Goal: Task Accomplishment & Management: Complete application form

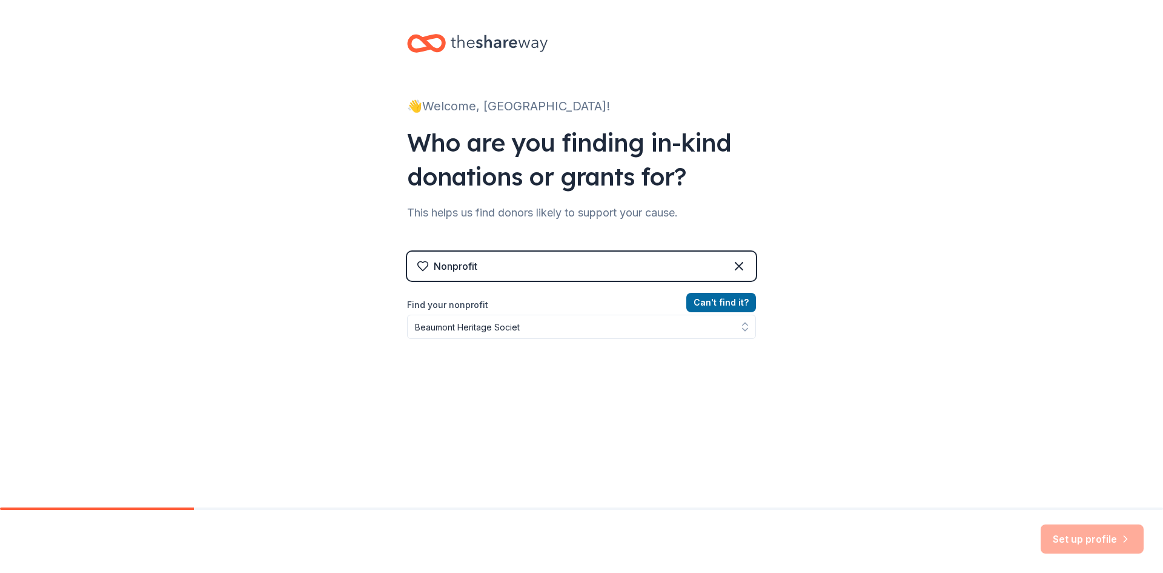
type input "Beaumont Heritage Society"
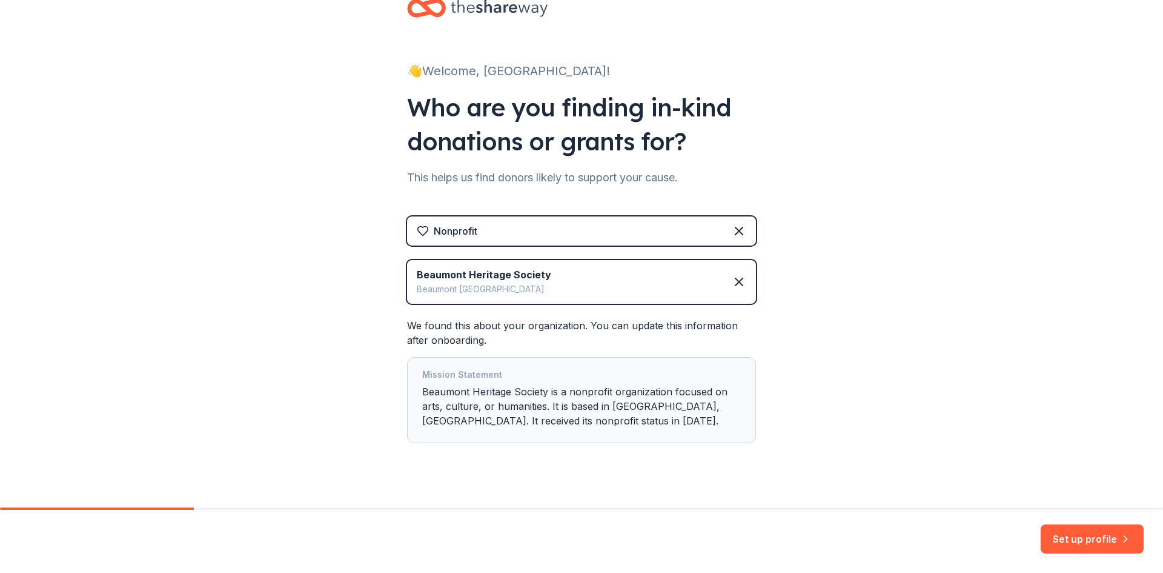
scroll to position [53, 0]
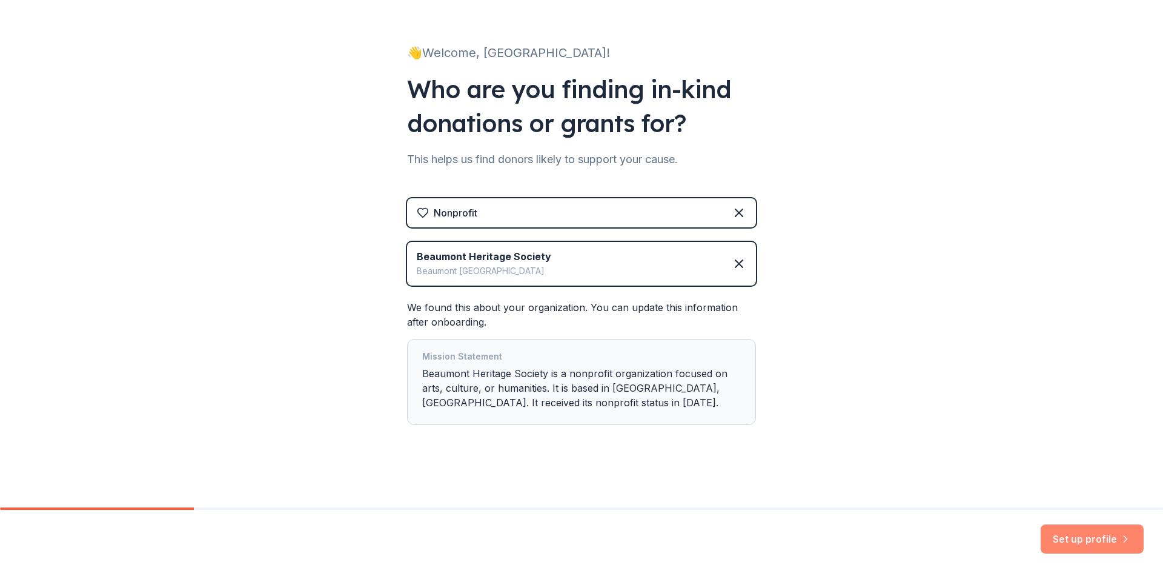
click at [1082, 537] on button "Set up profile" at bounding box center [1092, 538] width 103 height 29
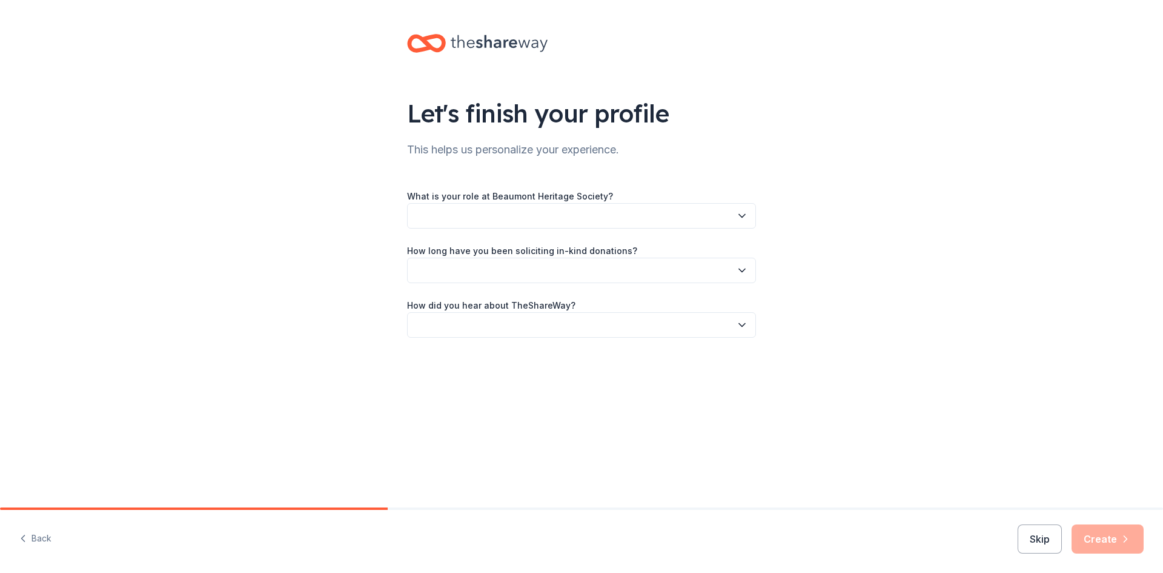
click at [511, 212] on button "button" at bounding box center [581, 215] width 349 height 25
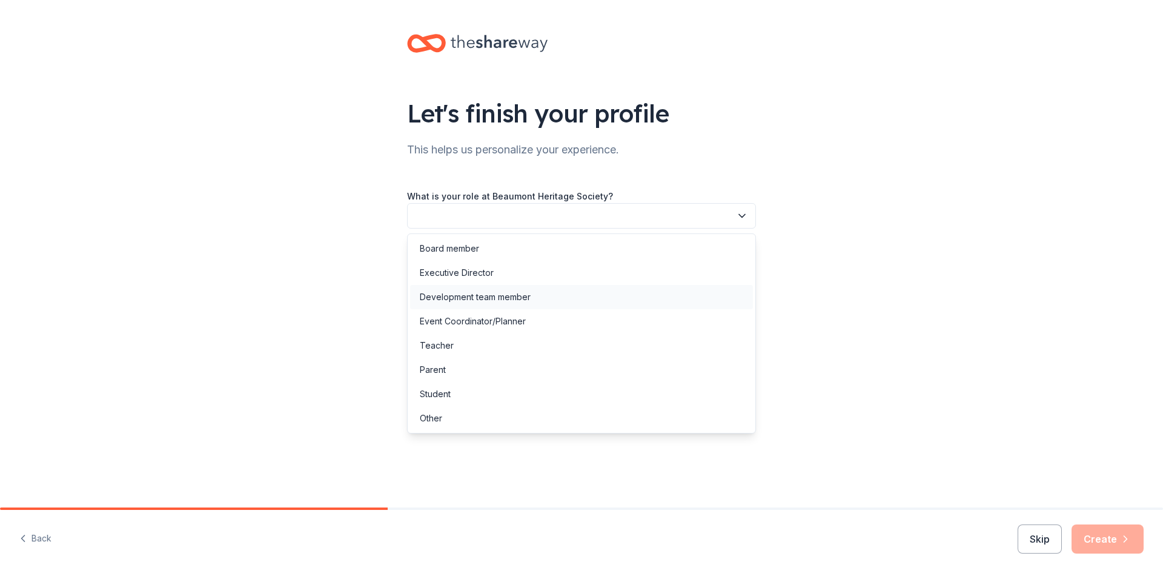
click at [516, 304] on div "Development team member" at bounding box center [475, 297] width 111 height 15
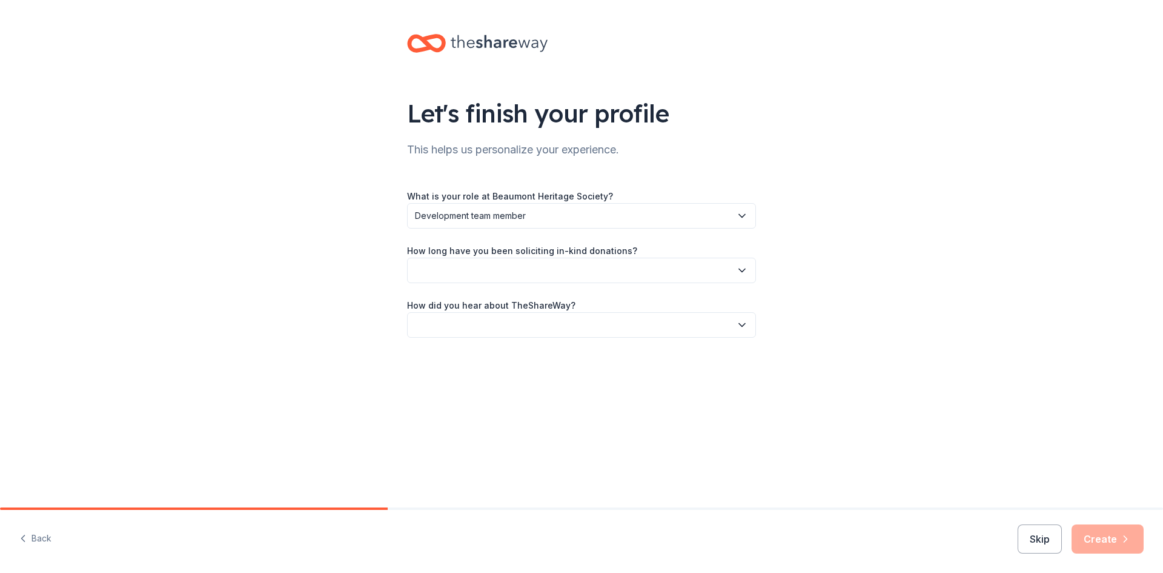
click at [513, 281] on button "button" at bounding box center [581, 270] width 349 height 25
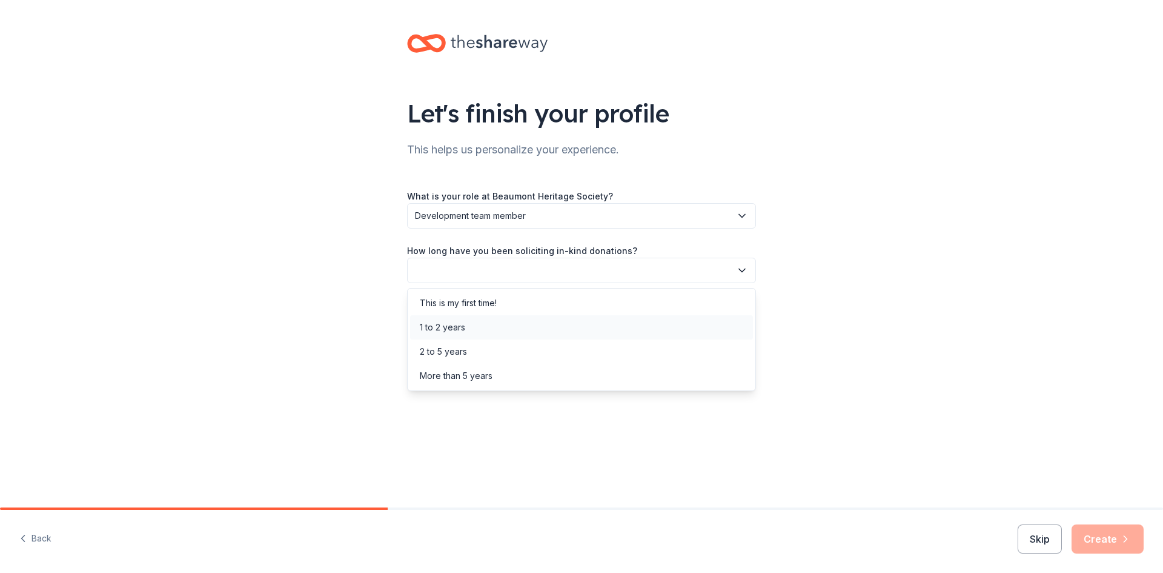
click at [499, 332] on div "1 to 2 years" at bounding box center [581, 327] width 343 height 24
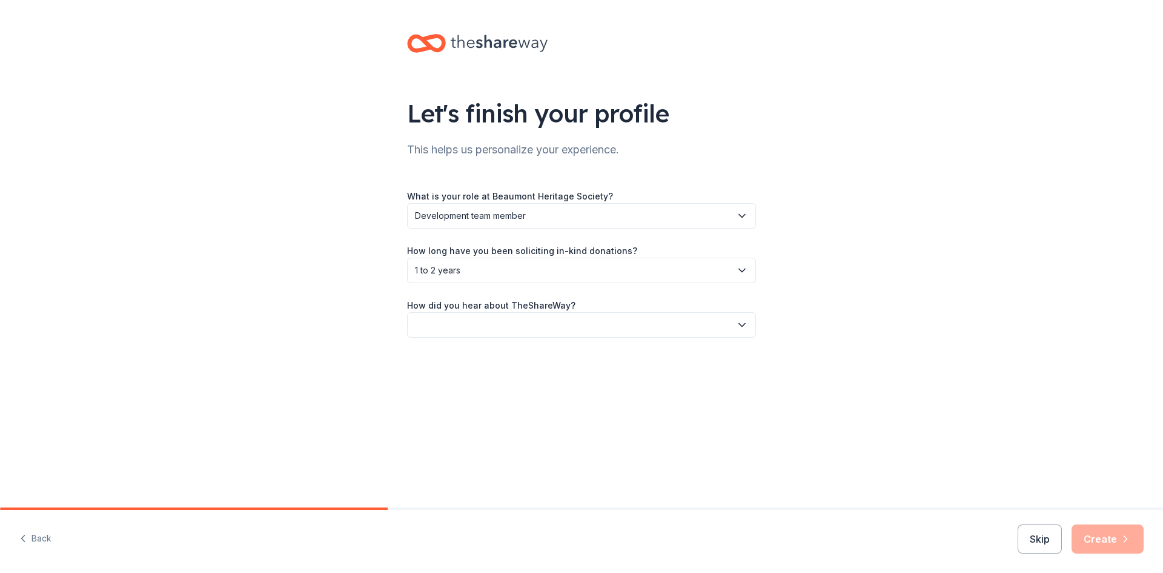
click at [500, 319] on button "button" at bounding box center [581, 324] width 349 height 25
click at [503, 363] on div "Friend or colleague" at bounding box center [581, 357] width 343 height 24
click at [1105, 537] on button "Create" at bounding box center [1108, 538] width 72 height 29
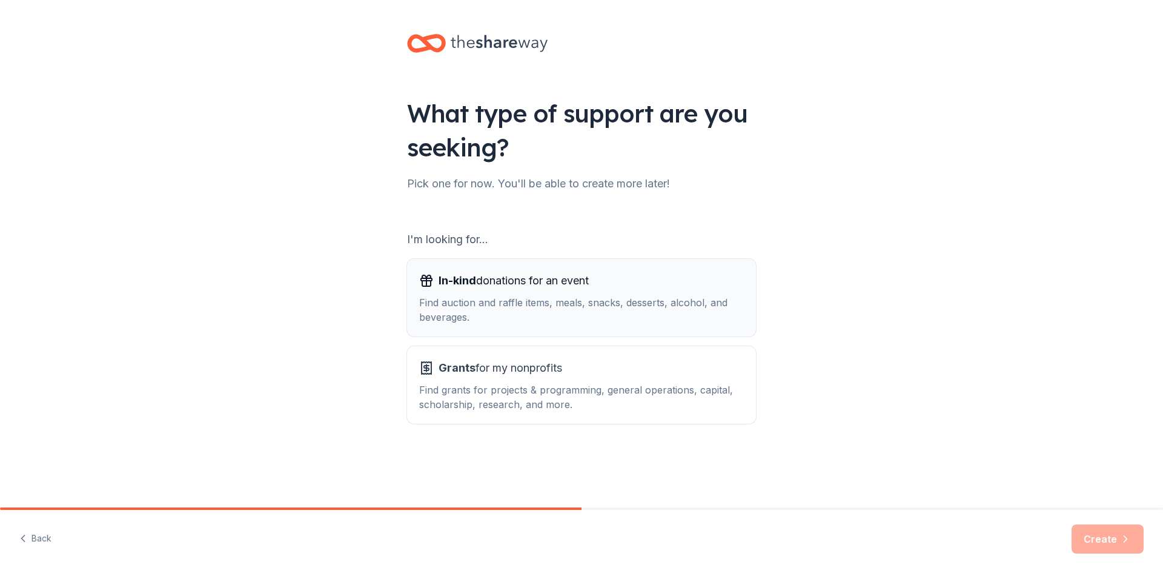
click at [552, 302] on div "Find auction and raffle items, meals, snacks, desserts, alcohol, and beverages." at bounding box center [581, 309] width 325 height 29
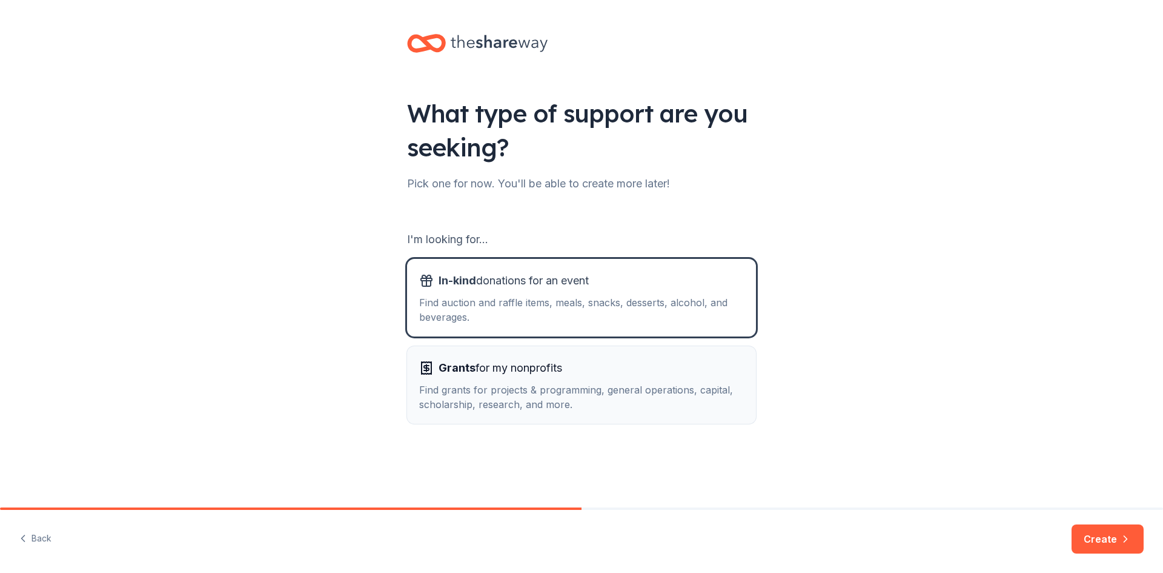
click at [617, 382] on div "Grants for my nonprofits Find grants for projects & programming, general operat…" at bounding box center [581, 384] width 325 height 53
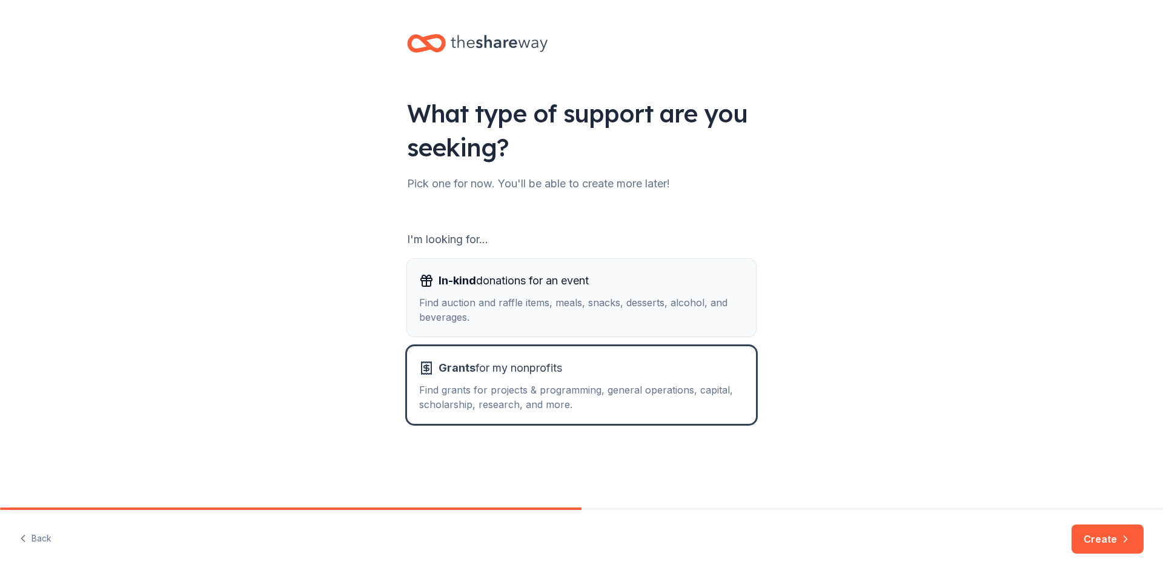
click at [654, 325] on button "In-kind donations for an event Find auction and raffle items, meals, snacks, de…" at bounding box center [581, 298] width 349 height 78
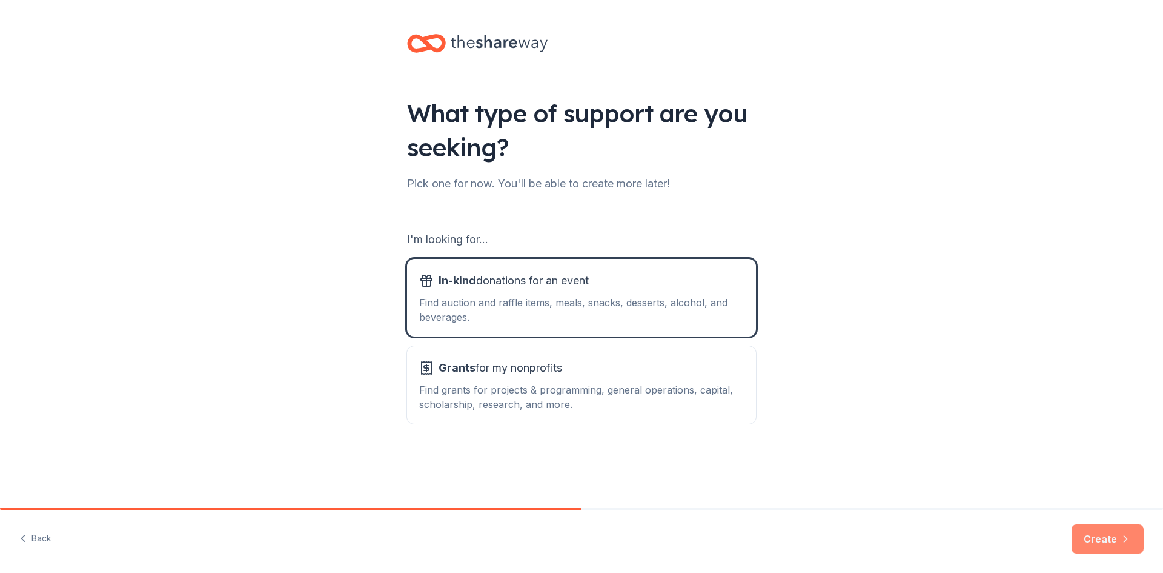
click at [1120, 533] on icon "button" at bounding box center [1126, 539] width 12 height 12
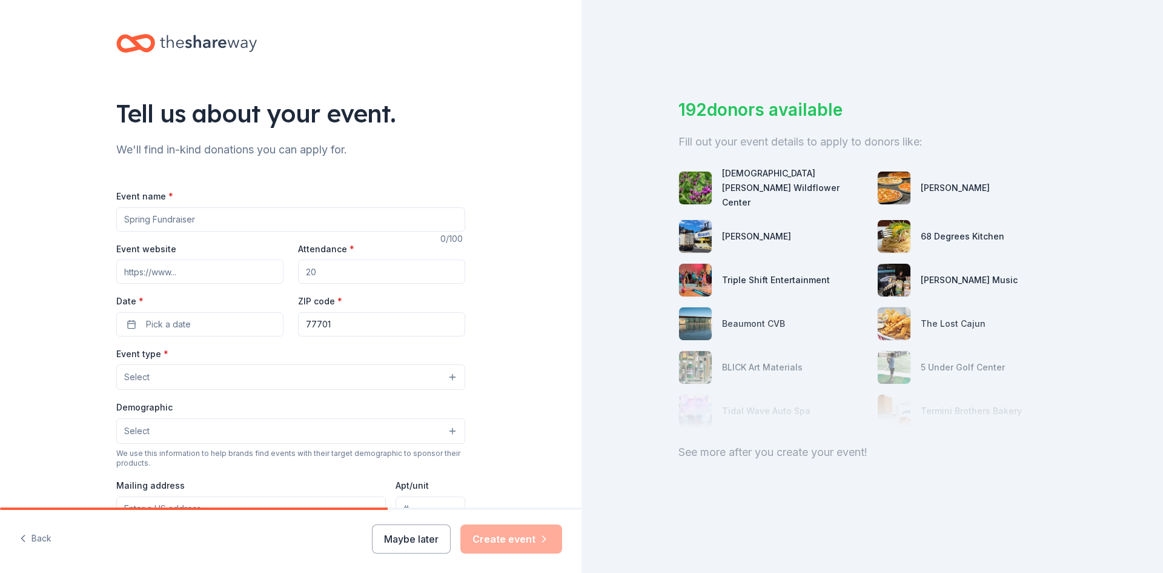
click at [238, 221] on input "Event name *" at bounding box center [290, 219] width 349 height 24
type input "Pumpkin Walk and Fall Festival"
click at [199, 270] on input "Event website" at bounding box center [199, 271] width 167 height 24
type input "[DOMAIN_NAME]"
click at [397, 270] on input "Attendance *" at bounding box center [381, 271] width 167 height 24
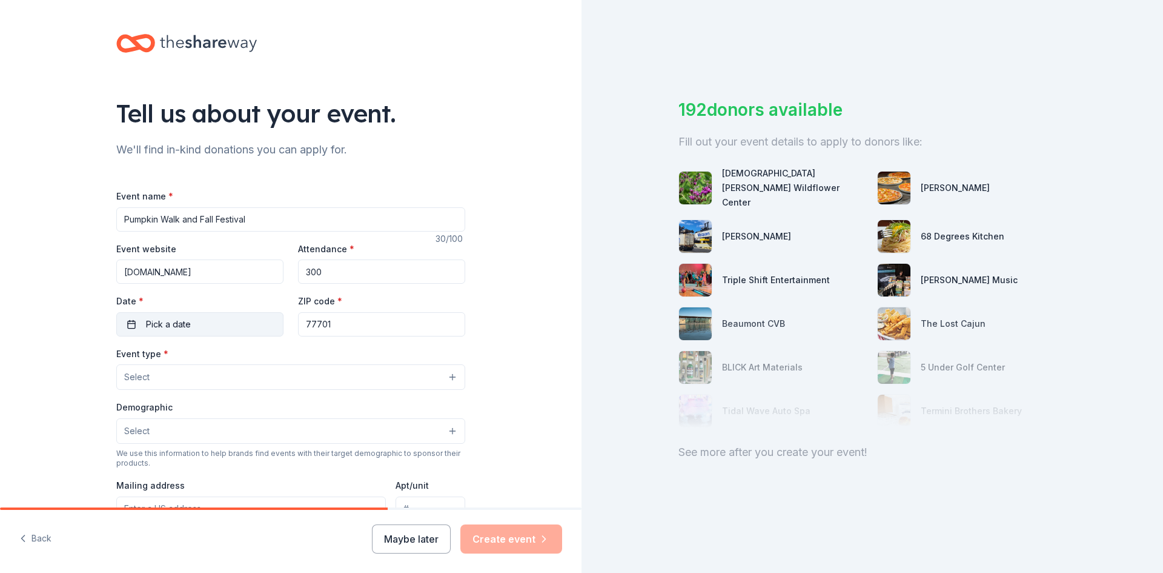
type input "300"
click at [265, 330] on button "Pick a date" at bounding box center [199, 324] width 167 height 24
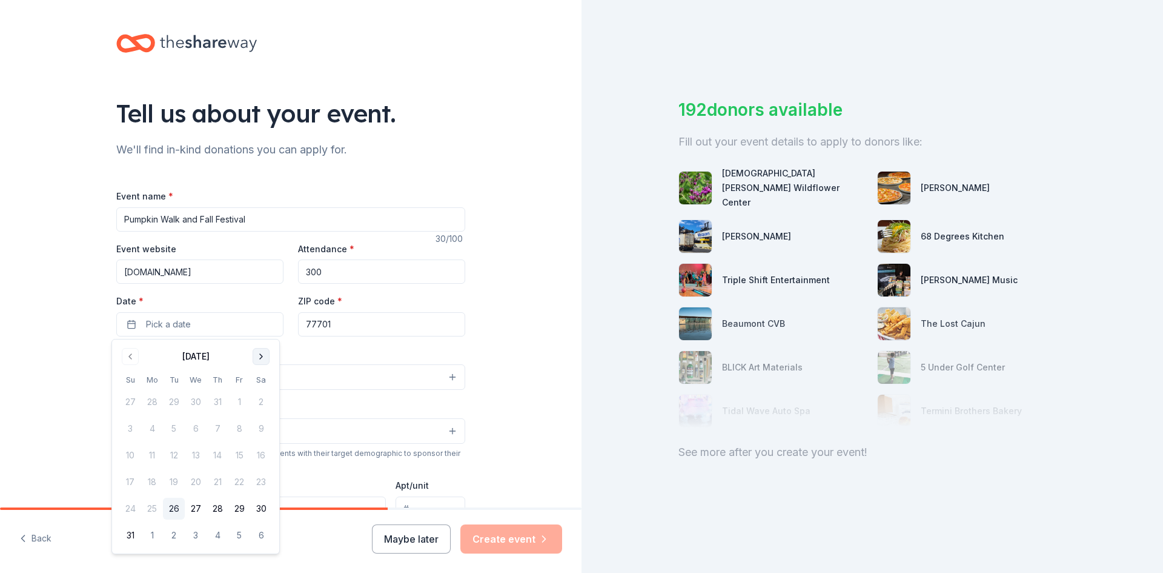
click at [263, 360] on button "Go to next month" at bounding box center [261, 356] width 17 height 17
click at [260, 459] on button "18" at bounding box center [261, 455] width 22 height 22
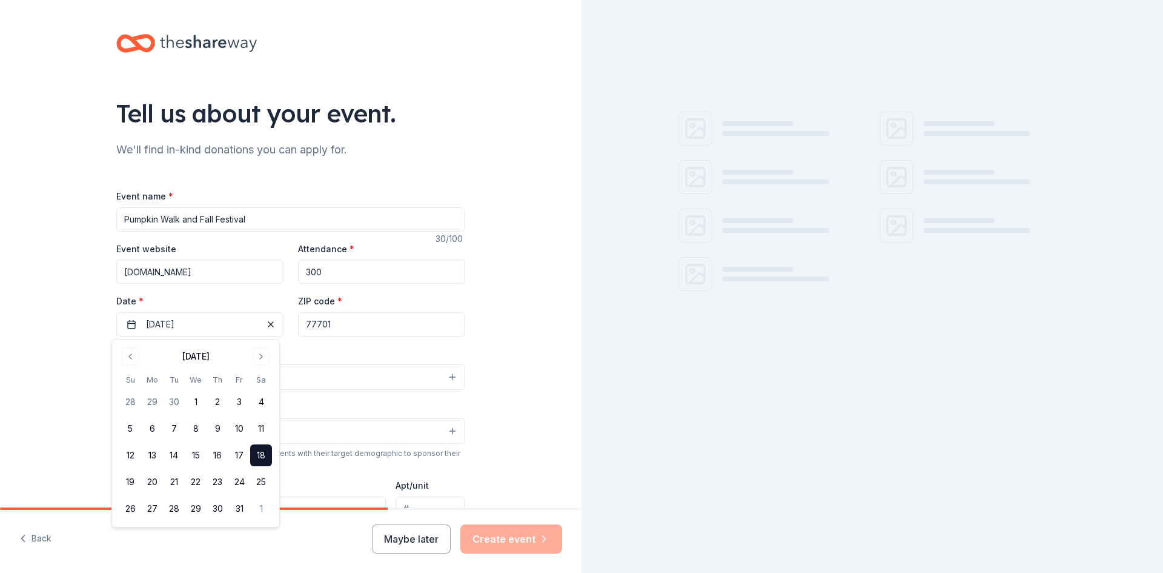
click at [343, 322] on input "77701" at bounding box center [381, 324] width 167 height 24
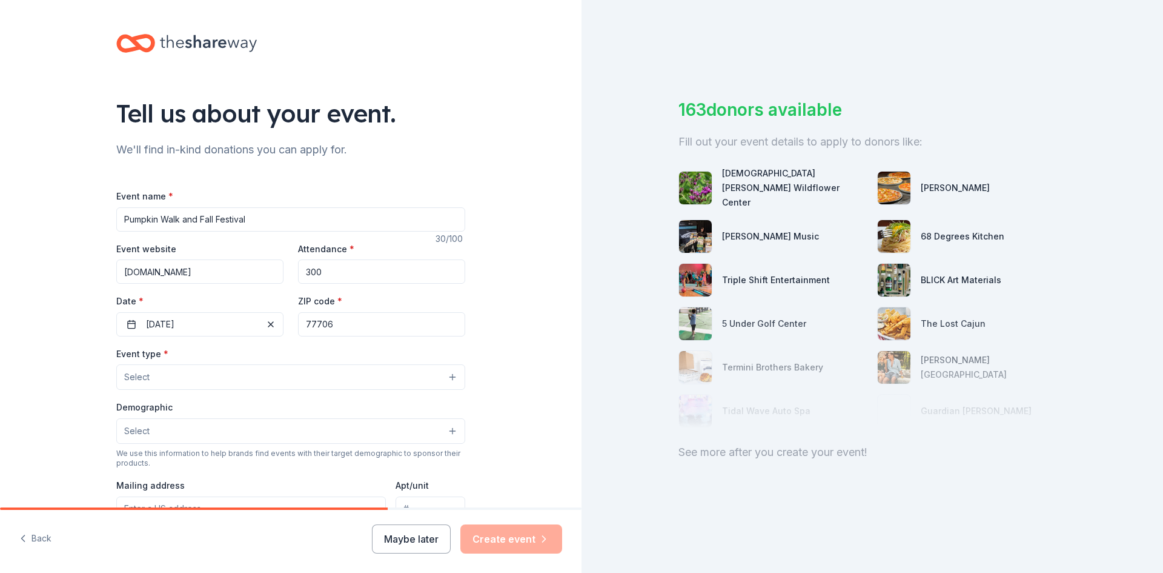
type input "77706"
click at [362, 292] on div "Event website [DOMAIN_NAME] Attendance * 300 Date * [DATE] ZIP code * 77706" at bounding box center [290, 288] width 349 height 95
click at [191, 378] on button "Select" at bounding box center [290, 376] width 349 height 25
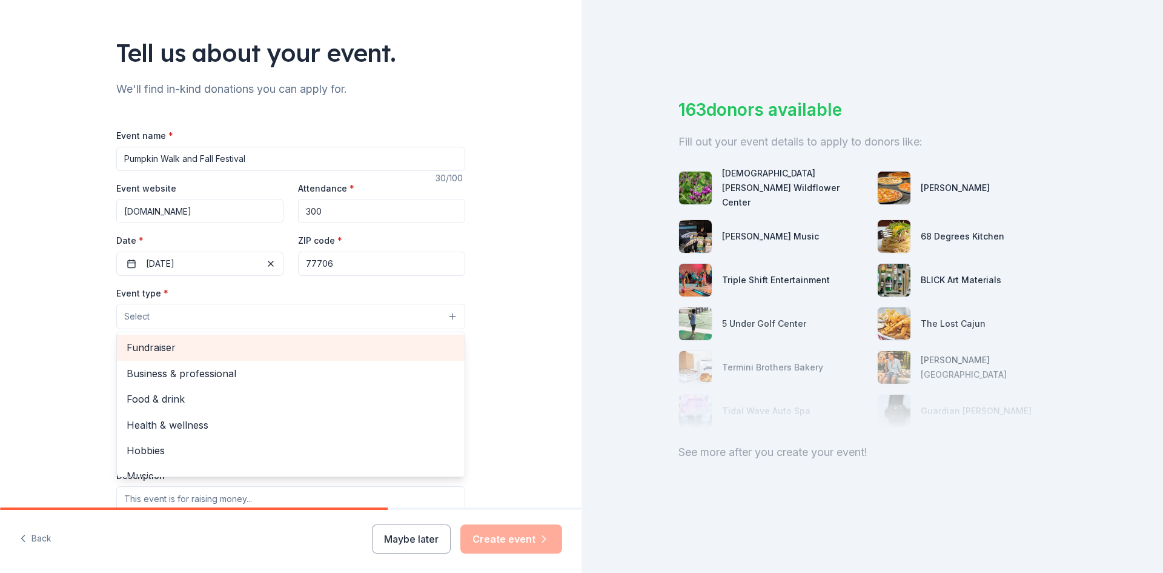
click at [203, 352] on span "Fundraiser" at bounding box center [291, 347] width 328 height 16
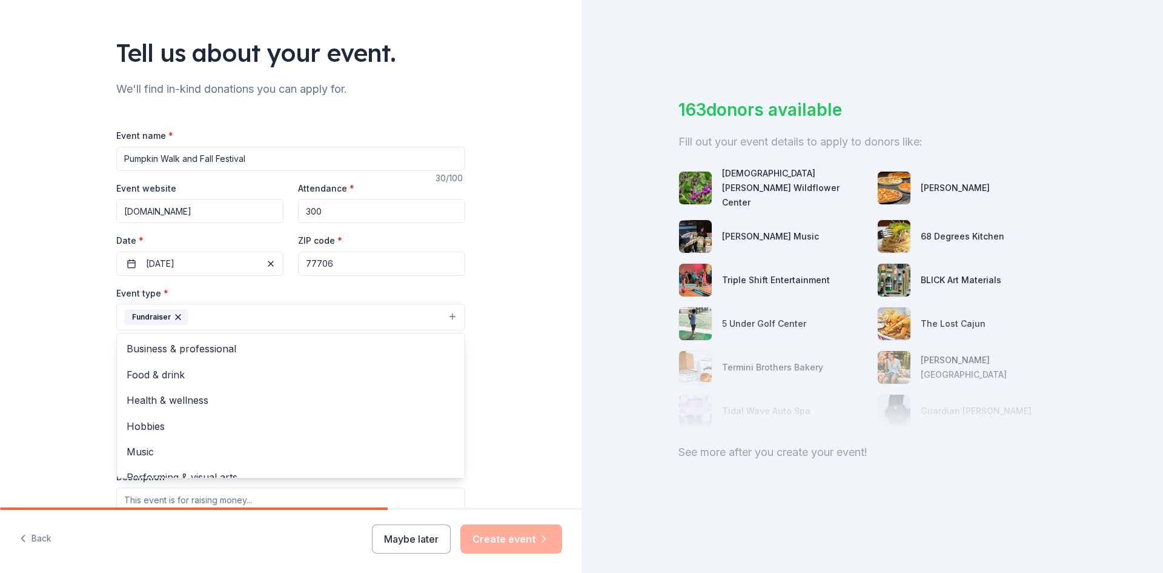
click at [77, 354] on div "Tell us about your event. We'll find in-kind donations you can apply for. Event…" at bounding box center [291, 343] width 582 height 808
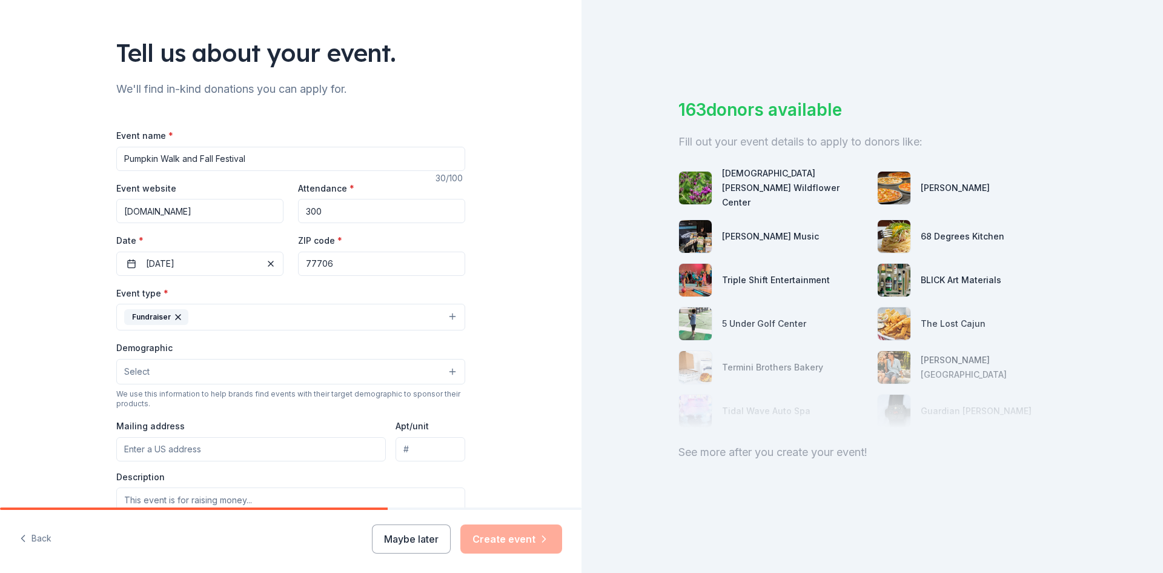
click at [225, 322] on button "Fundraiser" at bounding box center [290, 317] width 349 height 27
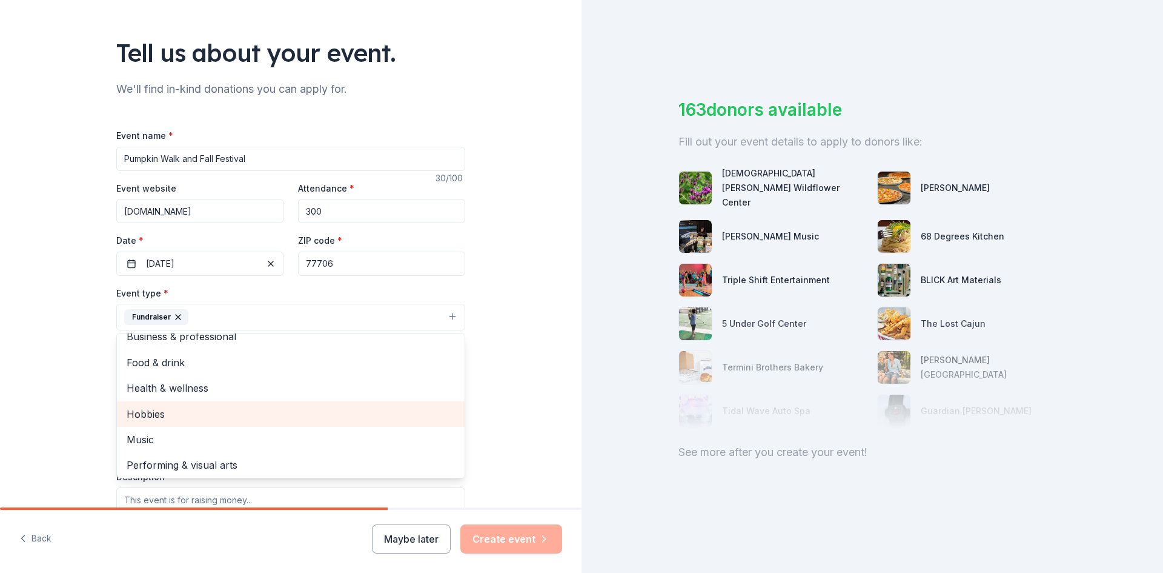
scroll to position [15, 0]
click at [208, 421] on div "Hobbies" at bounding box center [291, 411] width 348 height 25
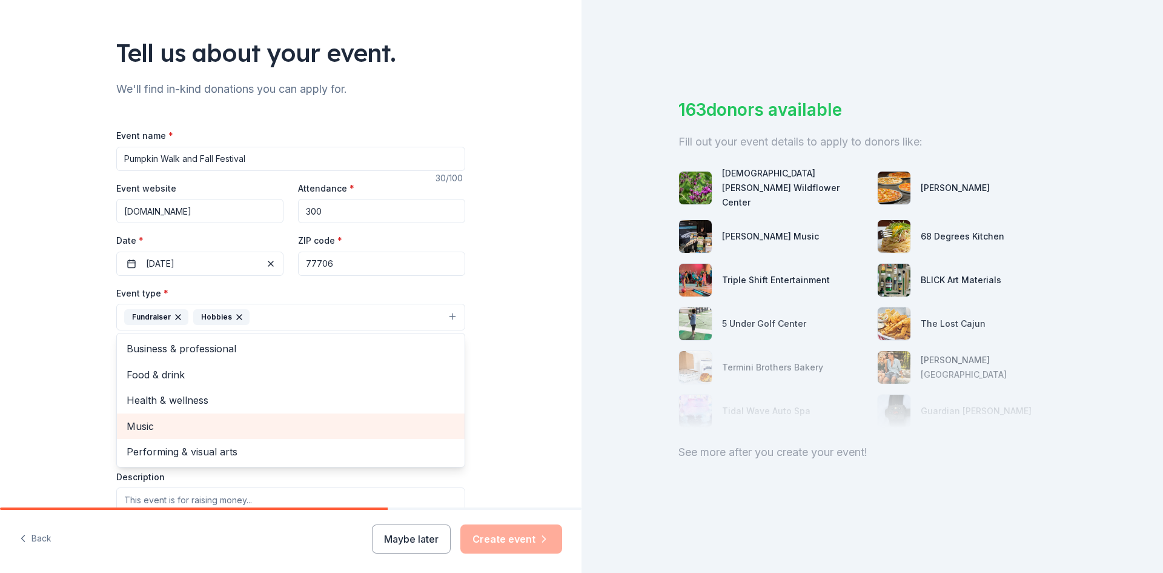
scroll to position [0, 0]
click at [0, 358] on div "Tell us about your event. We'll find in-kind donations you can apply for. Event…" at bounding box center [291, 343] width 582 height 808
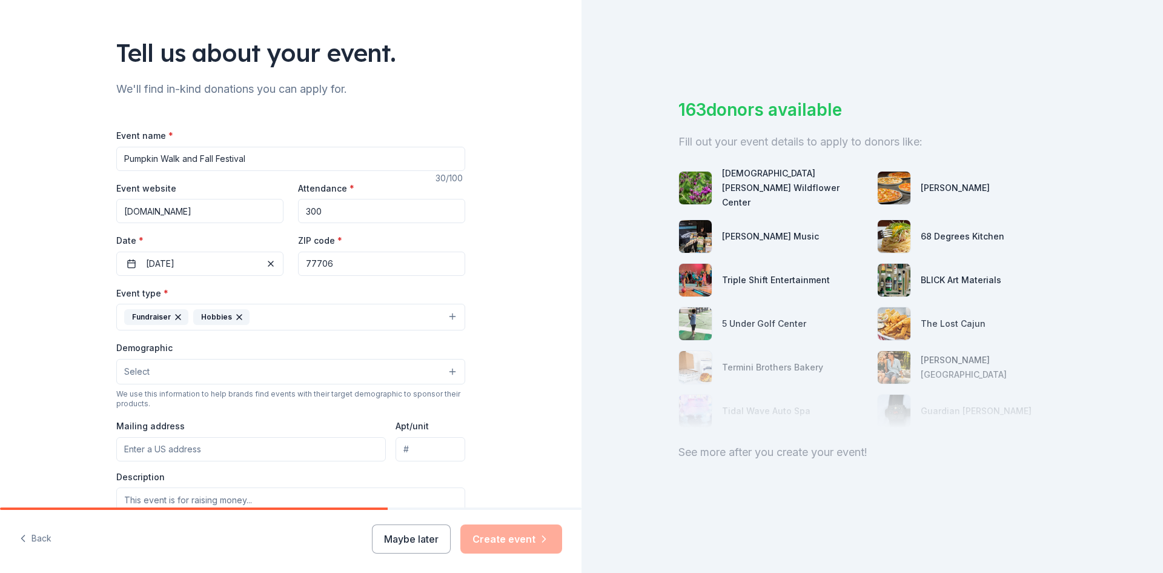
click at [185, 379] on button "Select" at bounding box center [290, 371] width 349 height 25
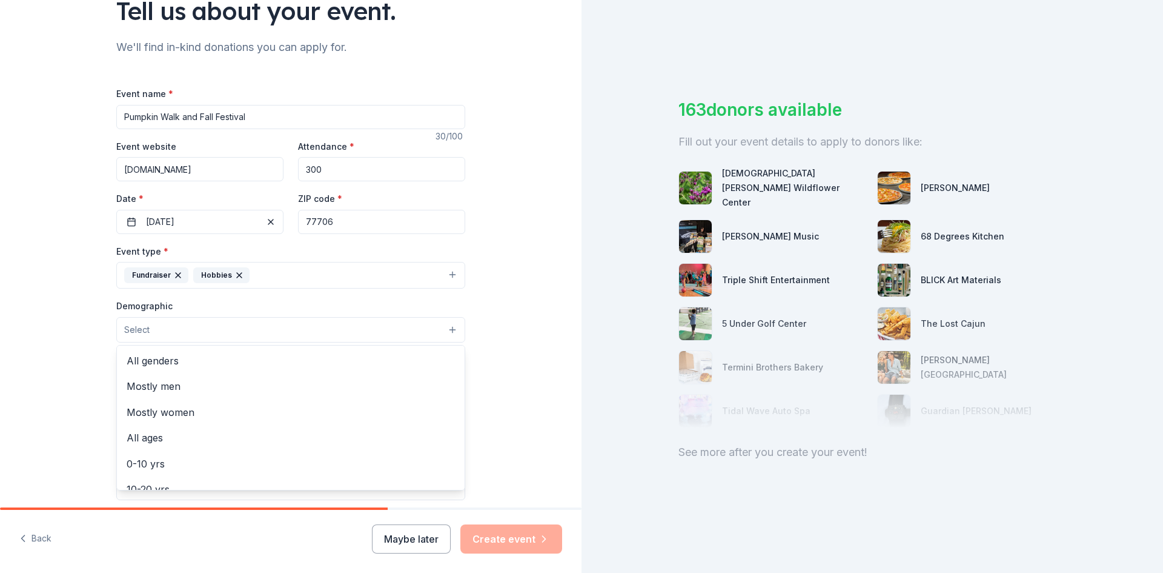
scroll to position [121, 0]
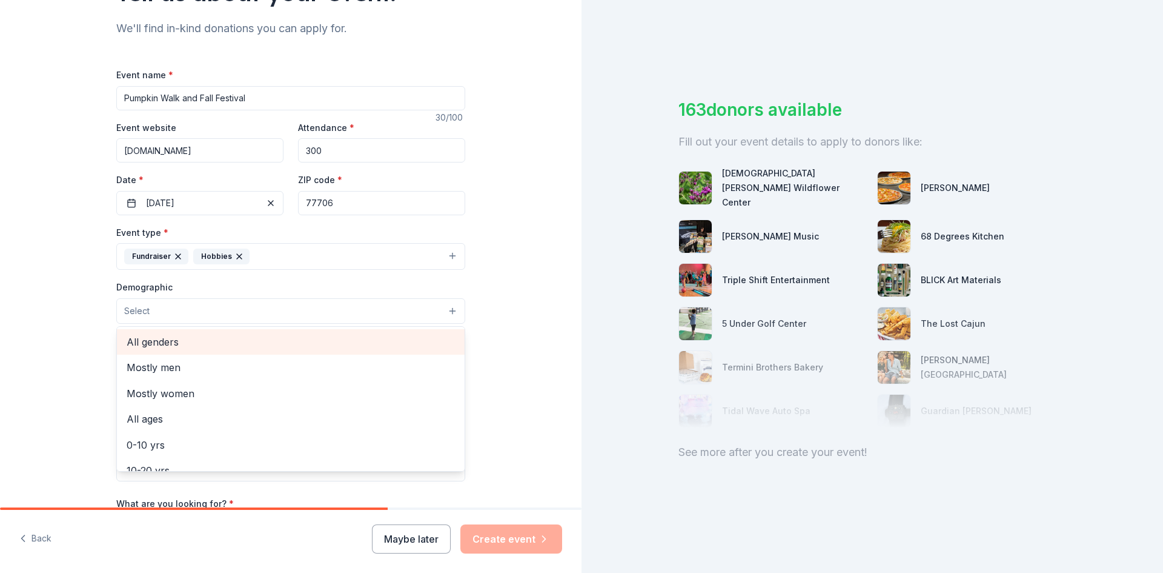
click at [156, 341] on span "All genders" at bounding box center [291, 342] width 328 height 16
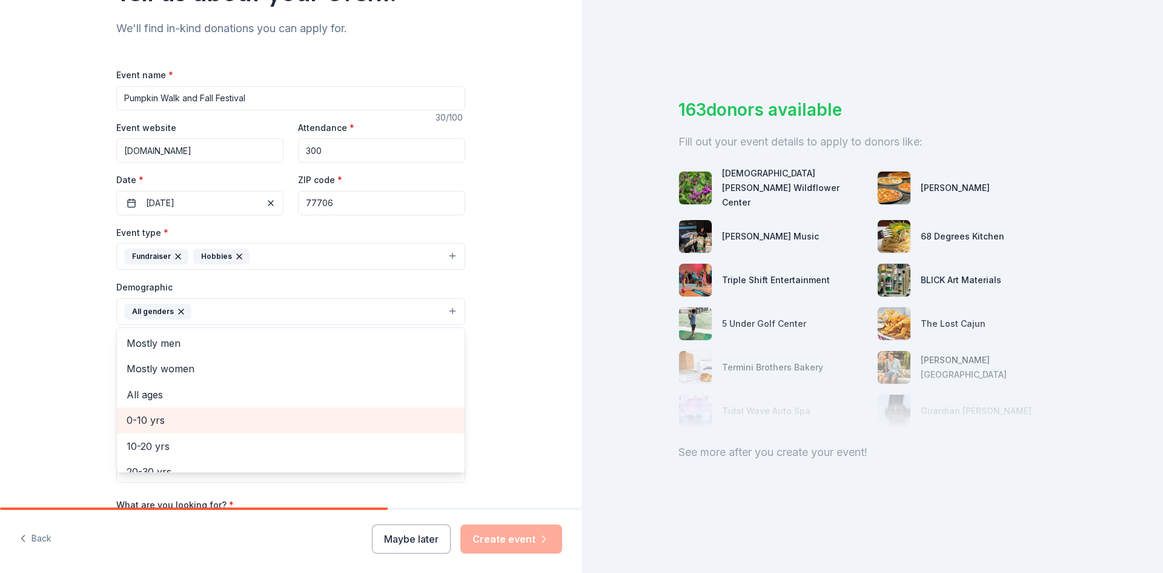
click at [172, 430] on div "0-10 yrs" at bounding box center [291, 419] width 348 height 25
click at [164, 431] on div "10-20 yrs" at bounding box center [291, 419] width 348 height 25
click at [159, 430] on div "20-30 yrs" at bounding box center [291, 419] width 348 height 25
click at [158, 430] on div "30-40 yrs" at bounding box center [291, 419] width 348 height 25
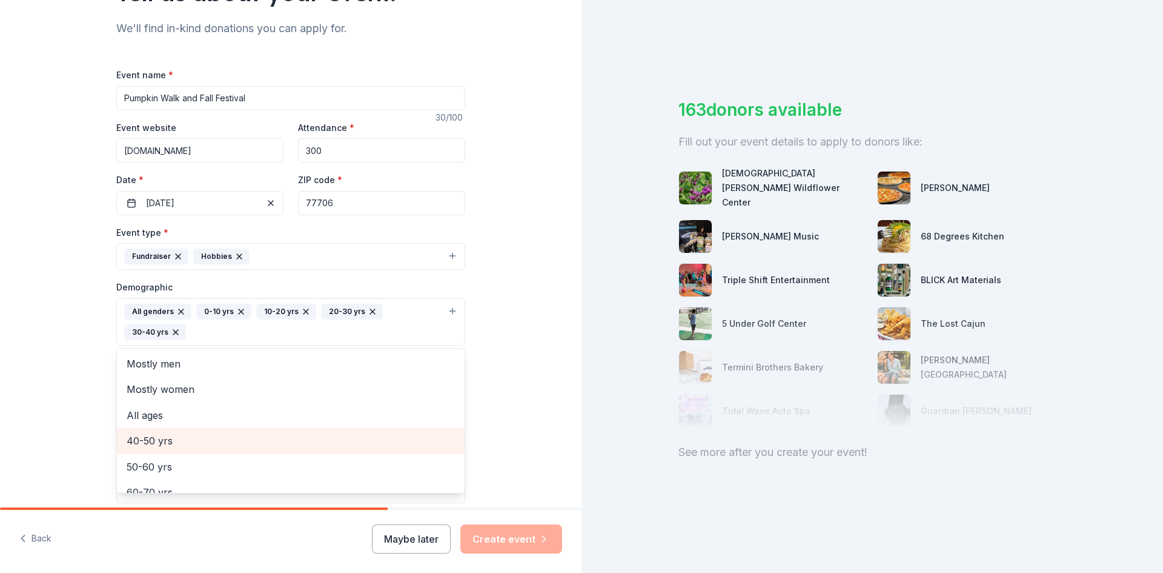
click at [155, 436] on span "40-50 yrs" at bounding box center [291, 441] width 328 height 16
click at [162, 447] on span "50-60 yrs" at bounding box center [291, 441] width 328 height 16
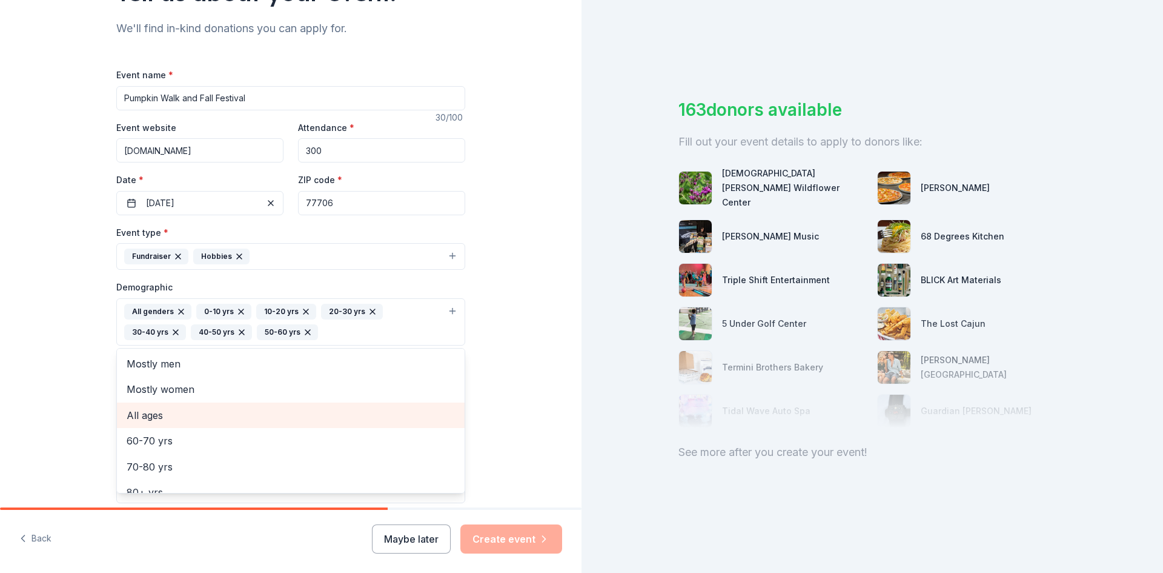
click at [201, 405] on div "All ages" at bounding box center [291, 414] width 348 height 25
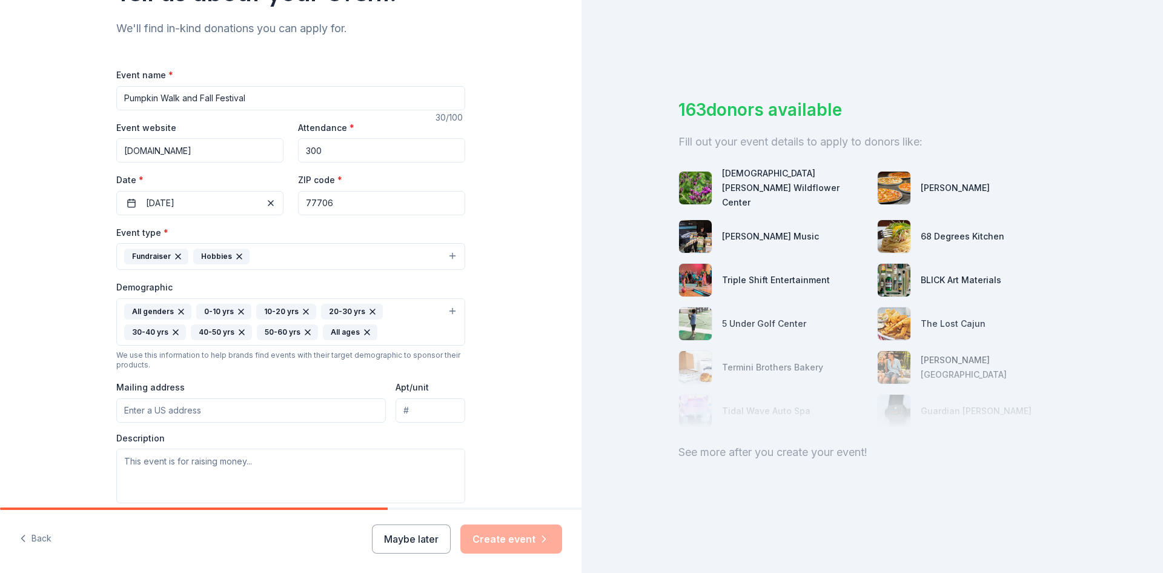
click at [236, 309] on icon "button" at bounding box center [241, 312] width 10 height 10
click at [301, 309] on icon "button" at bounding box center [306, 312] width 10 height 10
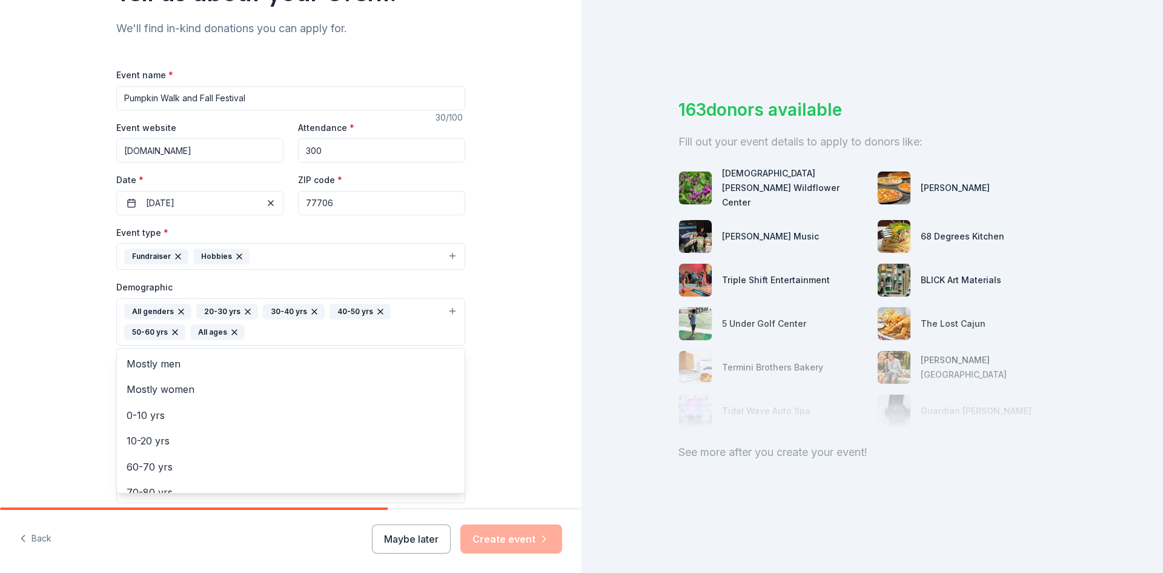
click at [235, 309] on div "20-30 yrs" at bounding box center [227, 312] width 62 height 16
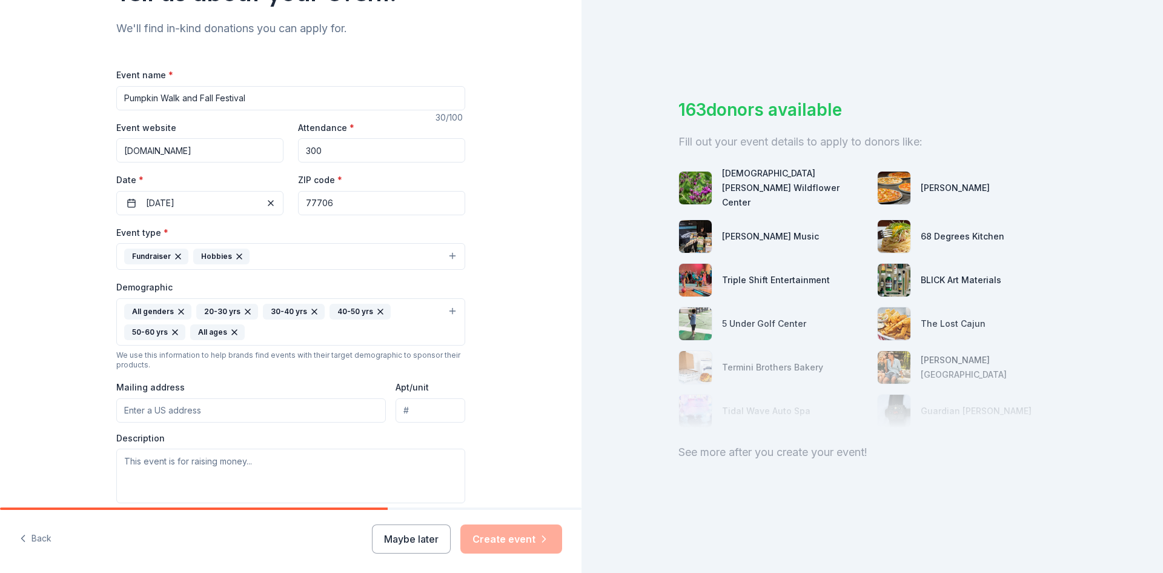
click at [243, 312] on icon "button" at bounding box center [248, 312] width 10 height 10
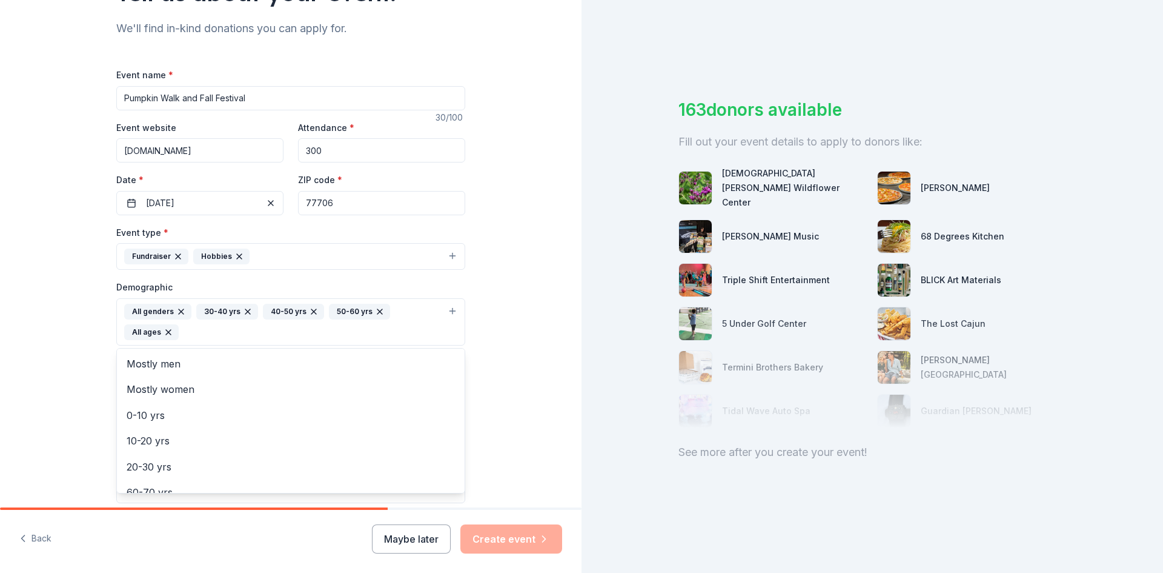
click at [243, 312] on icon "button" at bounding box center [248, 312] width 10 height 10
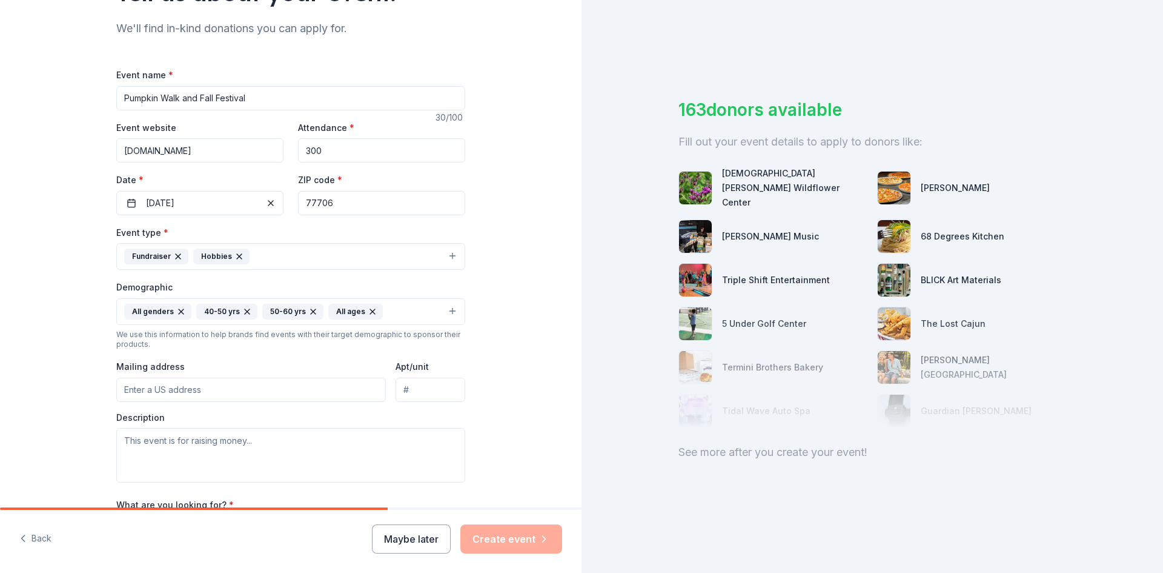
click at [242, 312] on icon "button" at bounding box center [247, 312] width 10 height 10
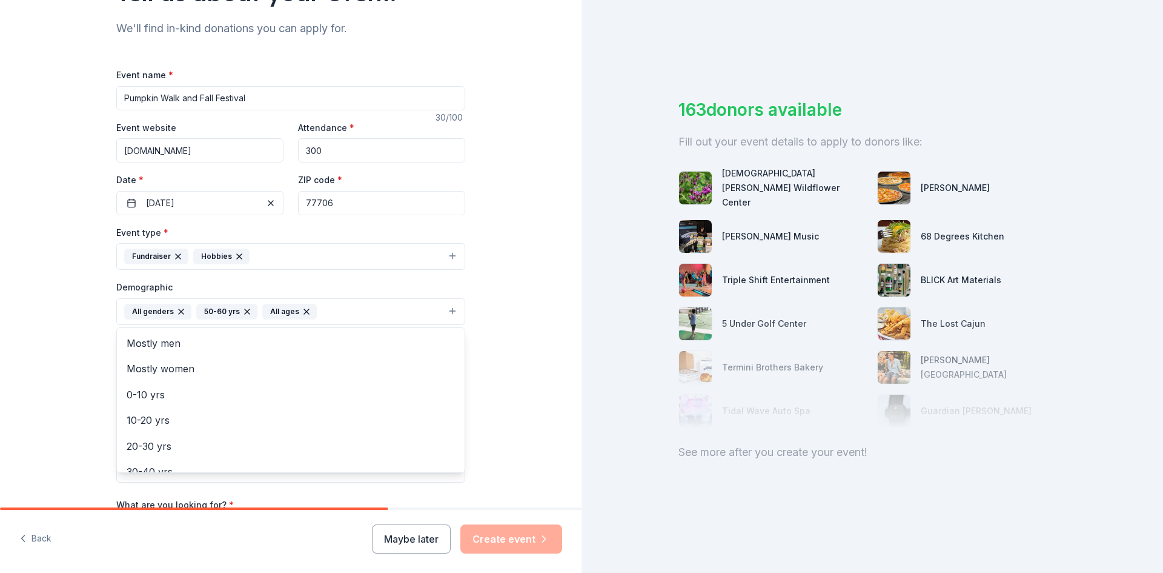
click at [242, 312] on icon "button" at bounding box center [247, 312] width 10 height 10
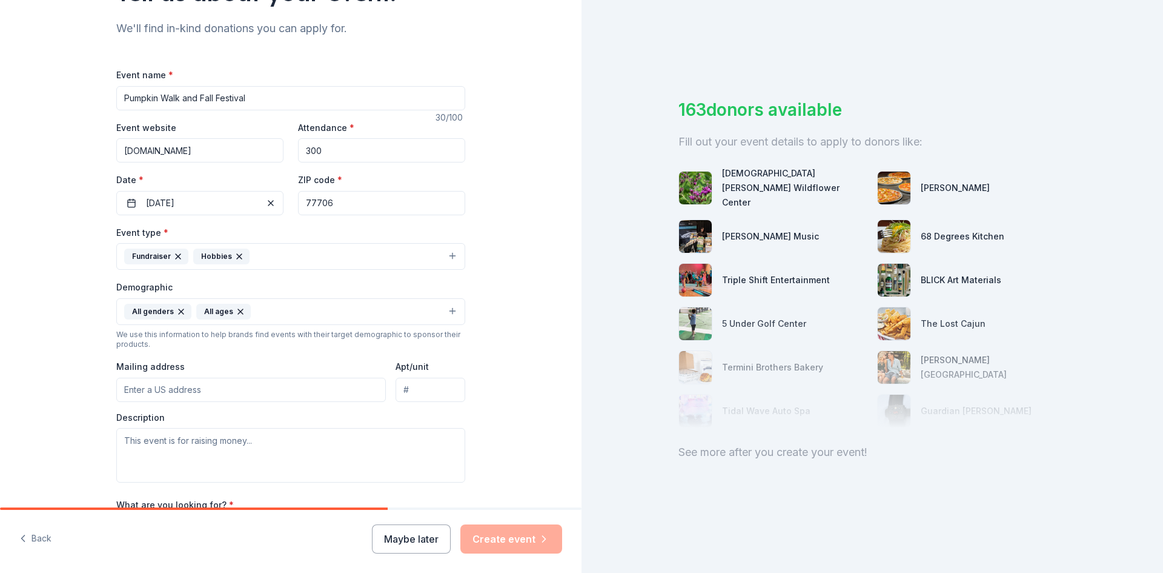
click at [39, 327] on div "Tell us about your event. We'll find in-kind donations you can apply for. Event…" at bounding box center [291, 283] width 582 height 809
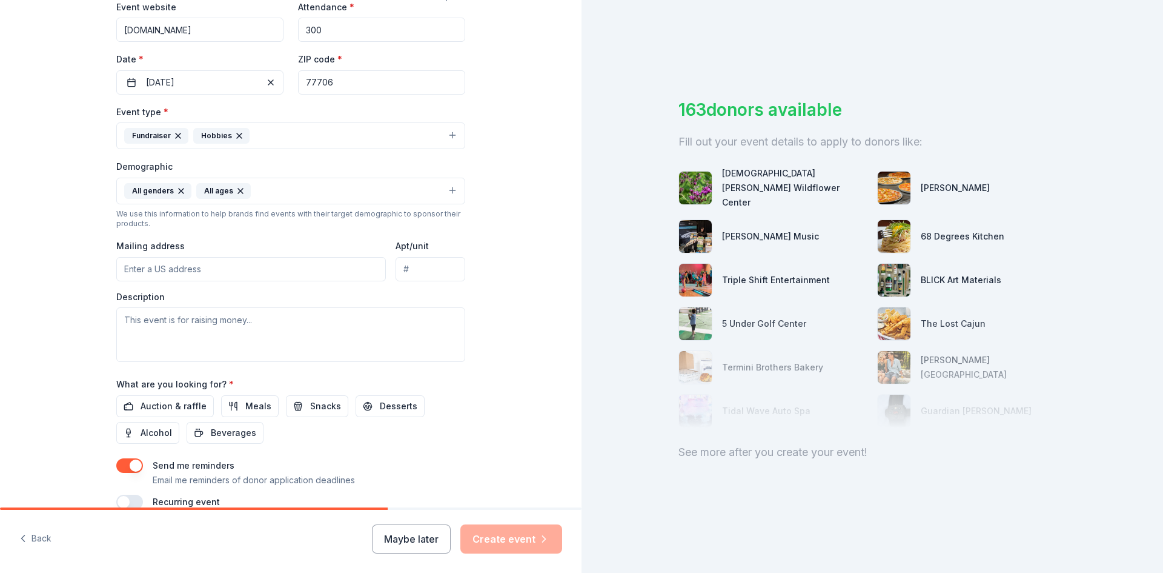
scroll to position [242, 0]
click at [159, 273] on input "Mailing address" at bounding box center [251, 268] width 270 height 24
type input "[STREET_ADDRESS]"
click at [251, 298] on div "Description" at bounding box center [290, 326] width 349 height 72
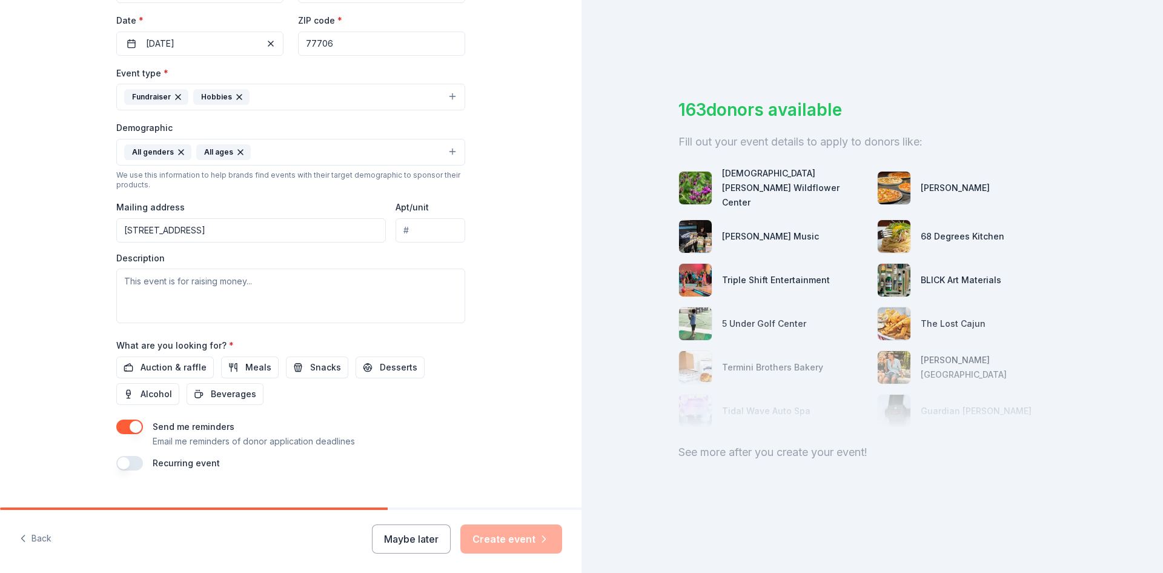
scroll to position [302, 0]
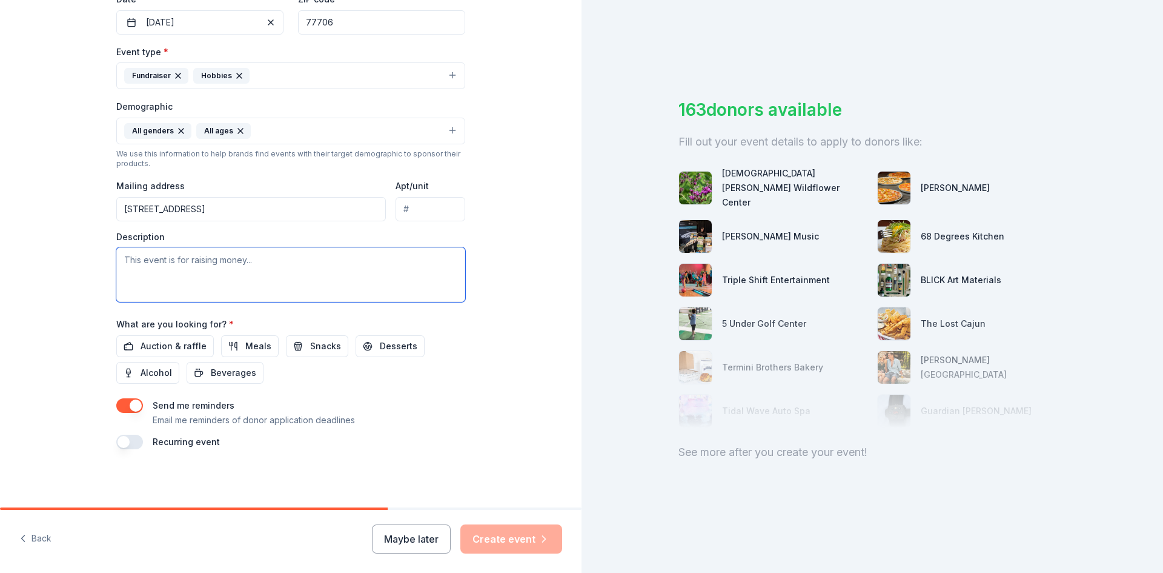
click at [229, 287] on textarea at bounding box center [290, 274] width 349 height 55
click at [188, 349] on span "Auction & raffle" at bounding box center [174, 346] width 66 height 15
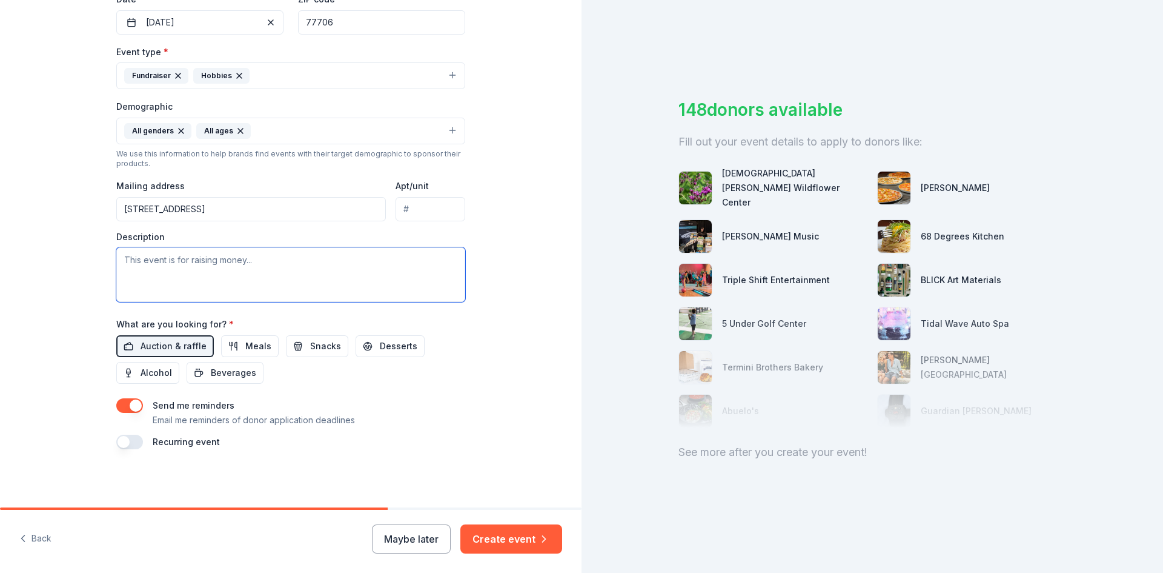
click at [202, 283] on textarea at bounding box center [290, 274] width 349 height 55
type textarea "T"
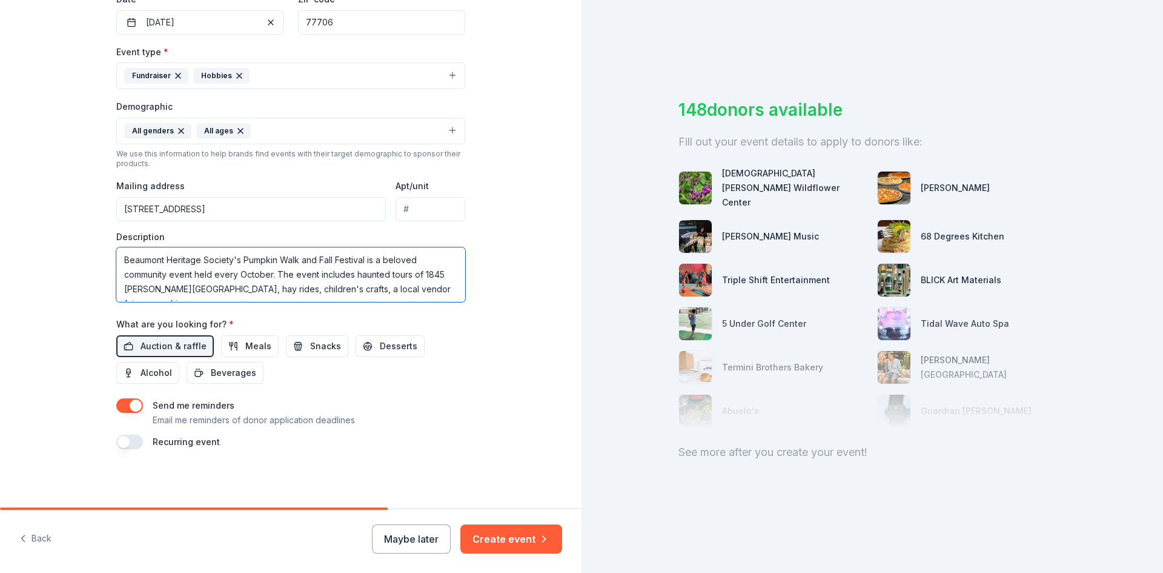
scroll to position [8, 0]
type textarea "Beaumont Heritage Society's Pumpkin Walk and Fall Festival is a beloved communi…"
click at [502, 363] on div "Tell us about your event. We'll find in-kind donations you can apply for. Event…" at bounding box center [291, 102] width 582 height 809
click at [497, 531] on button "Create event" at bounding box center [512, 538] width 102 height 29
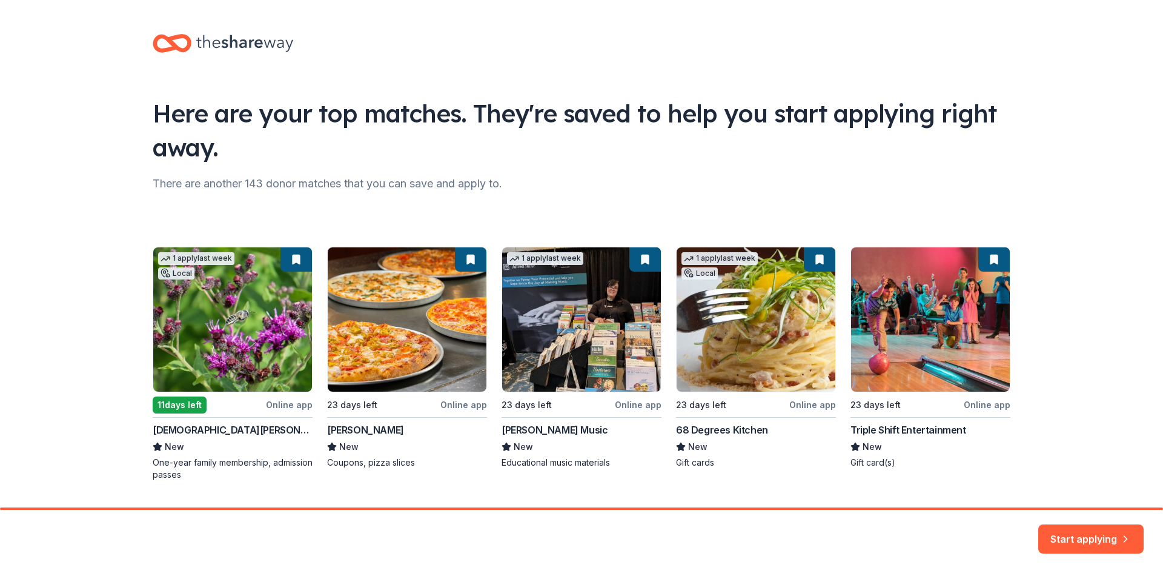
scroll to position [32, 0]
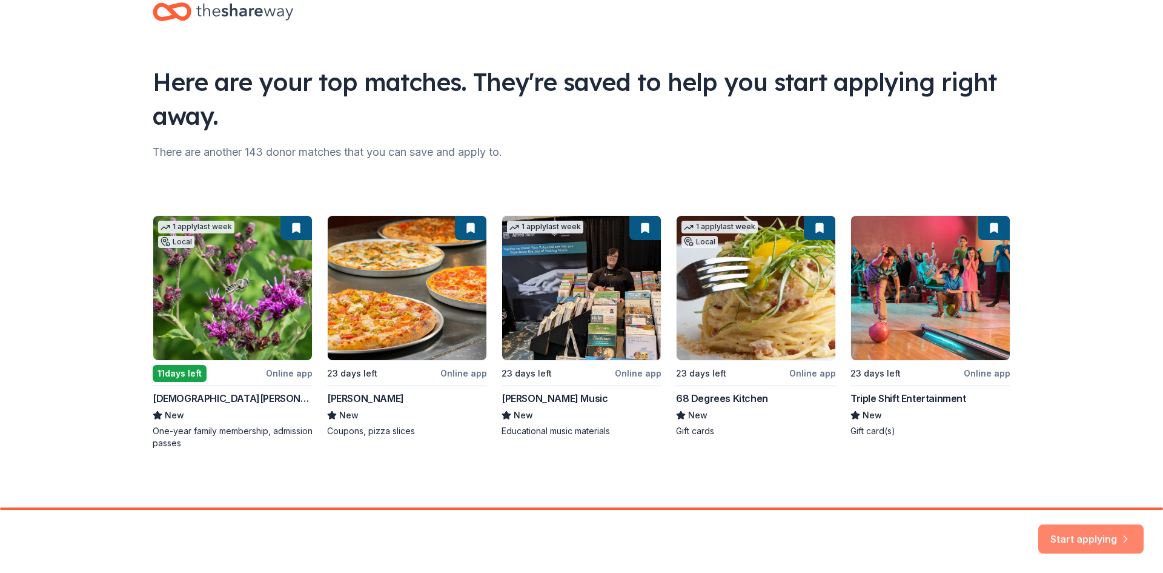
click at [1053, 533] on button "Start applying" at bounding box center [1091, 531] width 105 height 29
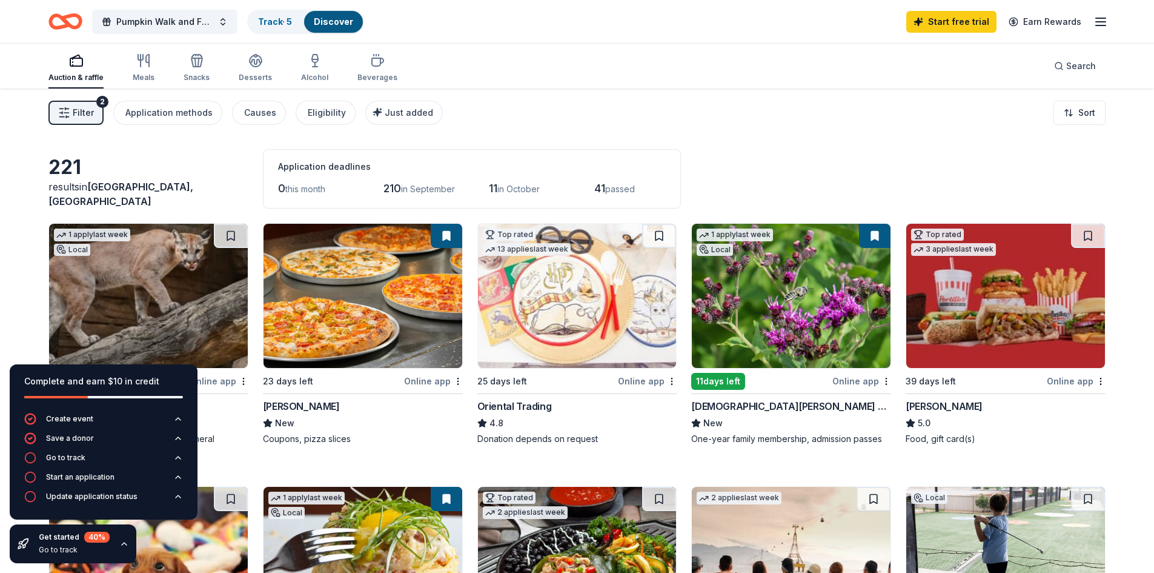
click at [177, 175] on div "221" at bounding box center [148, 167] width 200 height 24
click at [127, 542] on icon "button" at bounding box center [124, 544] width 10 height 10
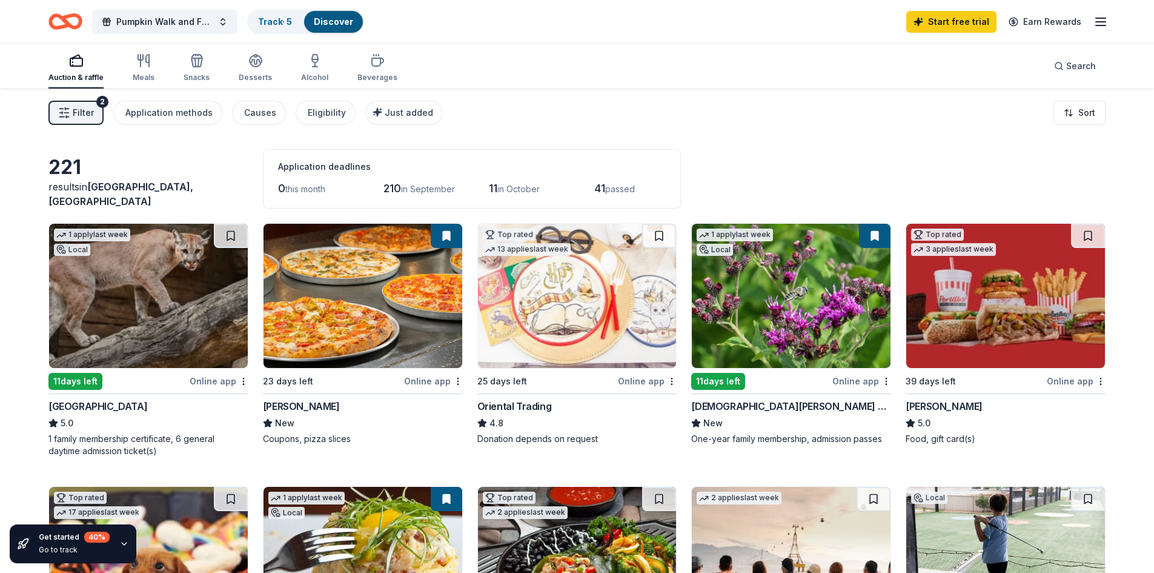
click at [98, 116] on button "Filter 2" at bounding box center [75, 113] width 55 height 24
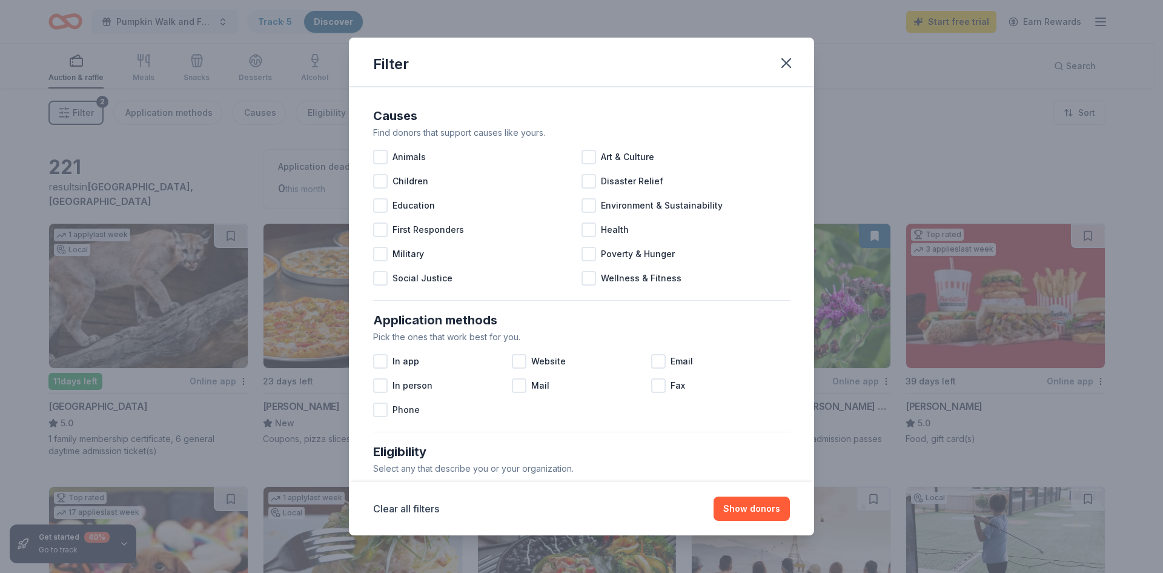
click at [784, 45] on div "Filter" at bounding box center [581, 62] width 465 height 49
click at [785, 53] on button "button" at bounding box center [786, 63] width 27 height 27
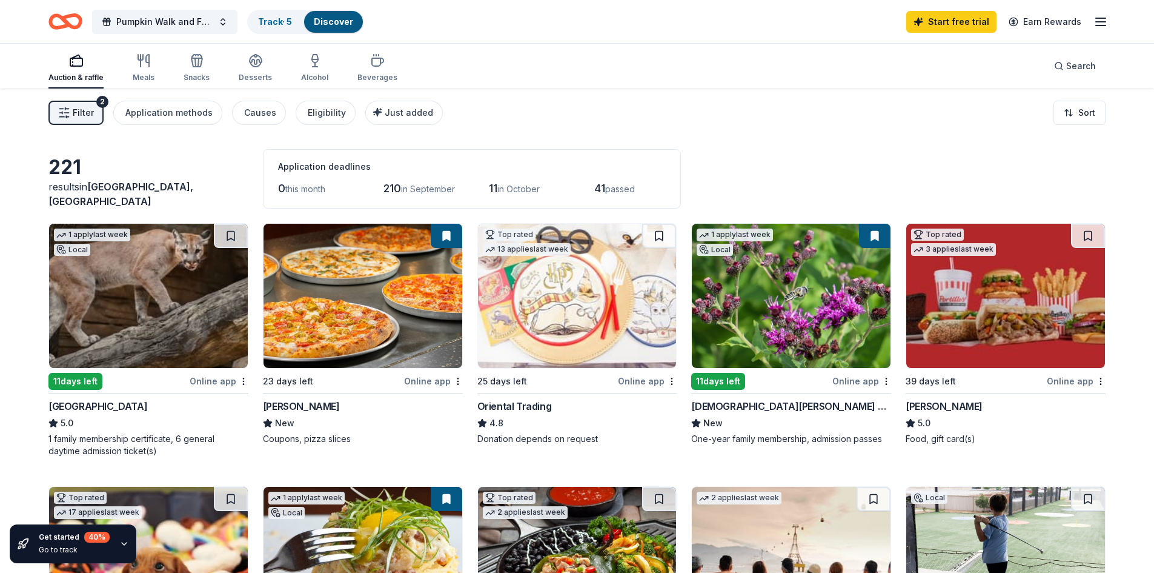
click at [130, 310] on img at bounding box center [148, 296] width 199 height 144
click at [79, 110] on span "Filter" at bounding box center [83, 112] width 21 height 15
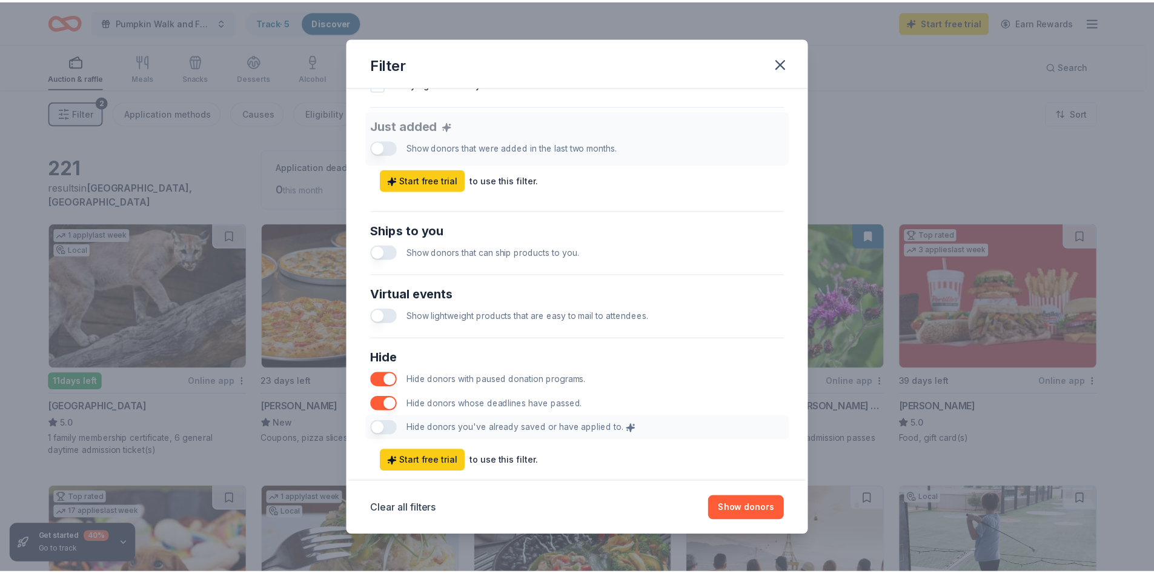
scroll to position [485, 0]
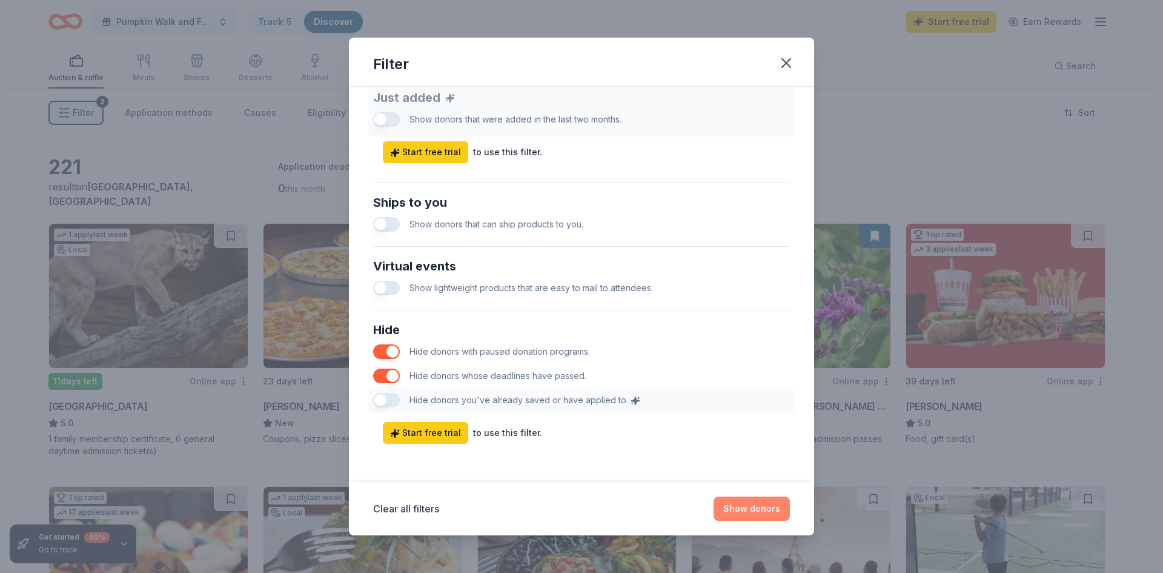
click at [744, 507] on button "Show donors" at bounding box center [752, 508] width 76 height 24
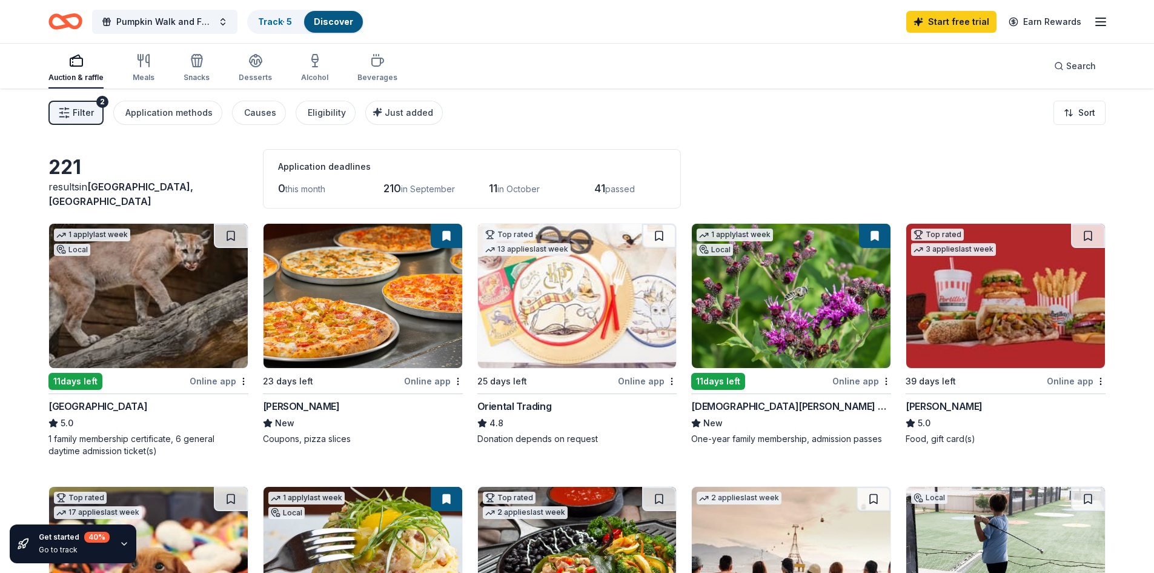
click at [448, 234] on button at bounding box center [447, 236] width 32 height 24
click at [448, 233] on button at bounding box center [447, 236] width 32 height 24
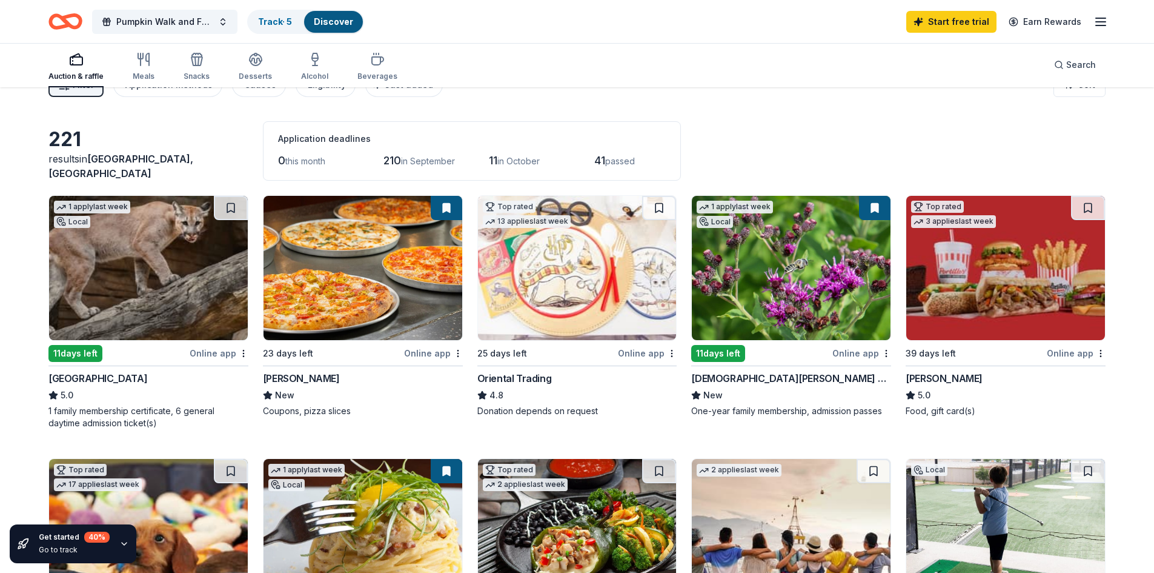
scroll to position [0, 0]
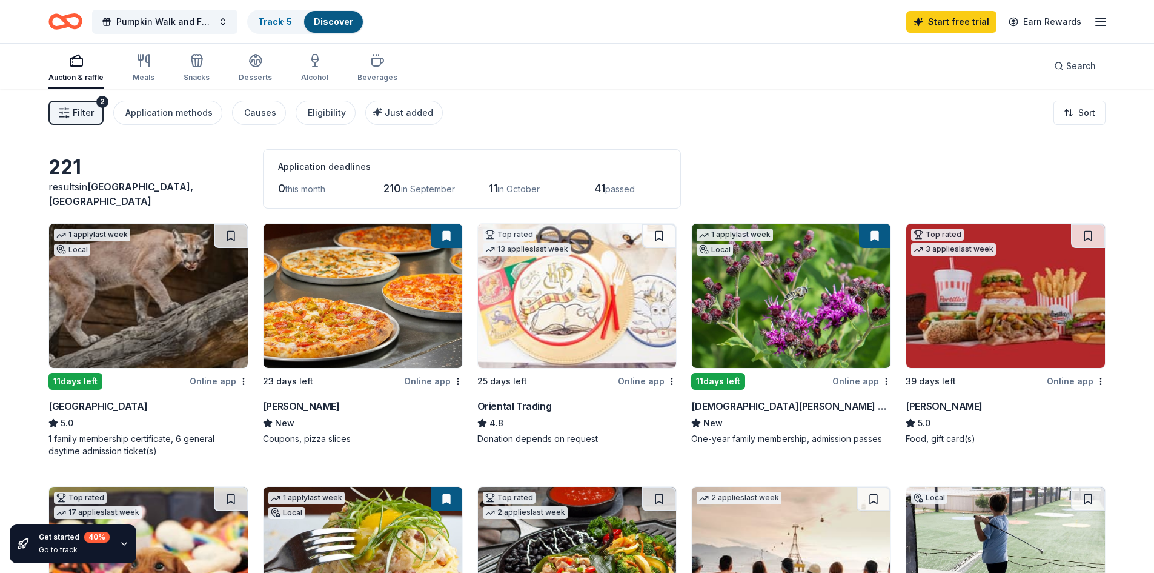
click at [844, 322] on img at bounding box center [791, 296] width 199 height 144
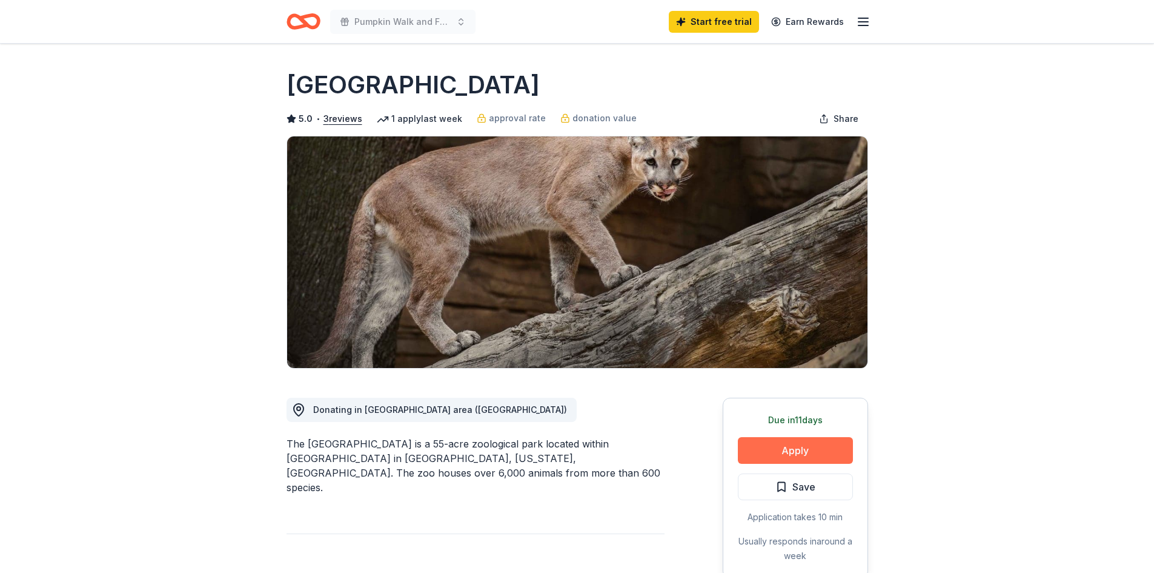
click at [830, 454] on button "Apply" at bounding box center [795, 450] width 115 height 27
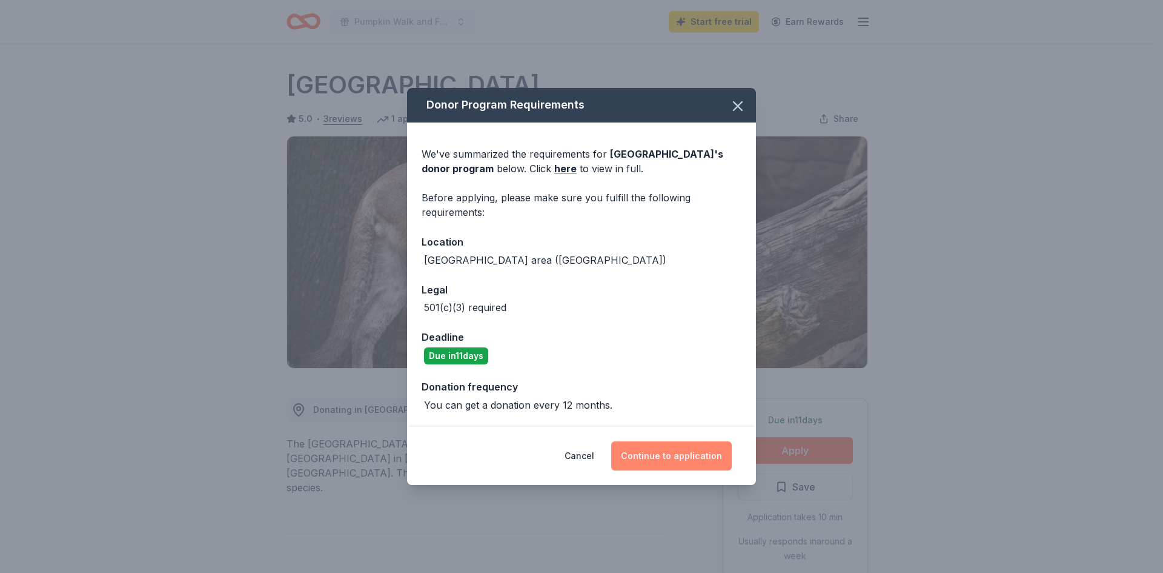
click at [685, 450] on button "Continue to application" at bounding box center [671, 455] width 121 height 29
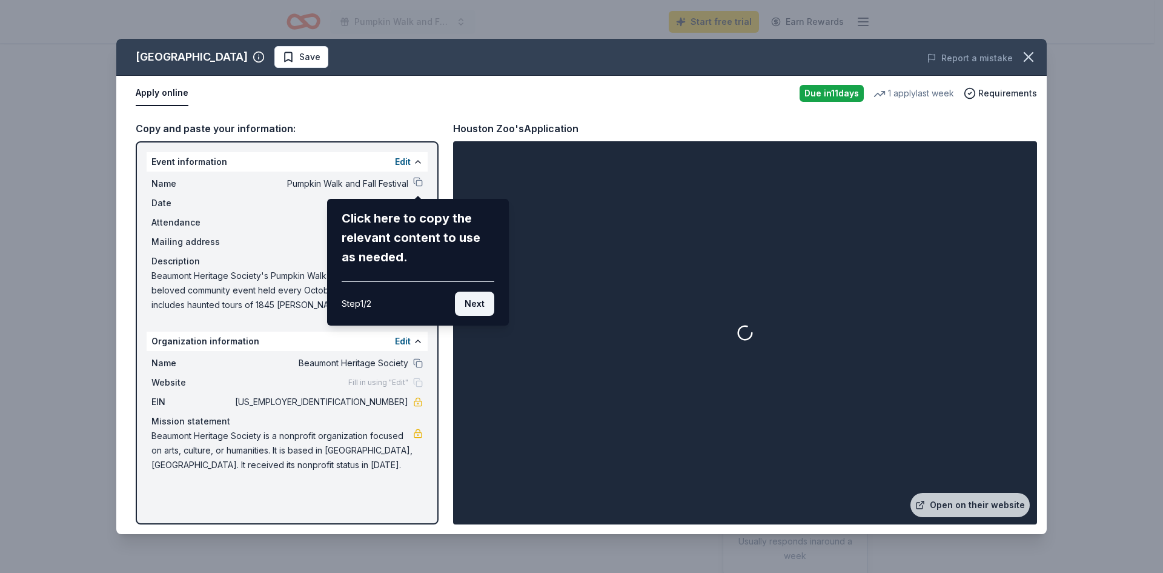
click at [481, 303] on button "Next" at bounding box center [474, 303] width 39 height 24
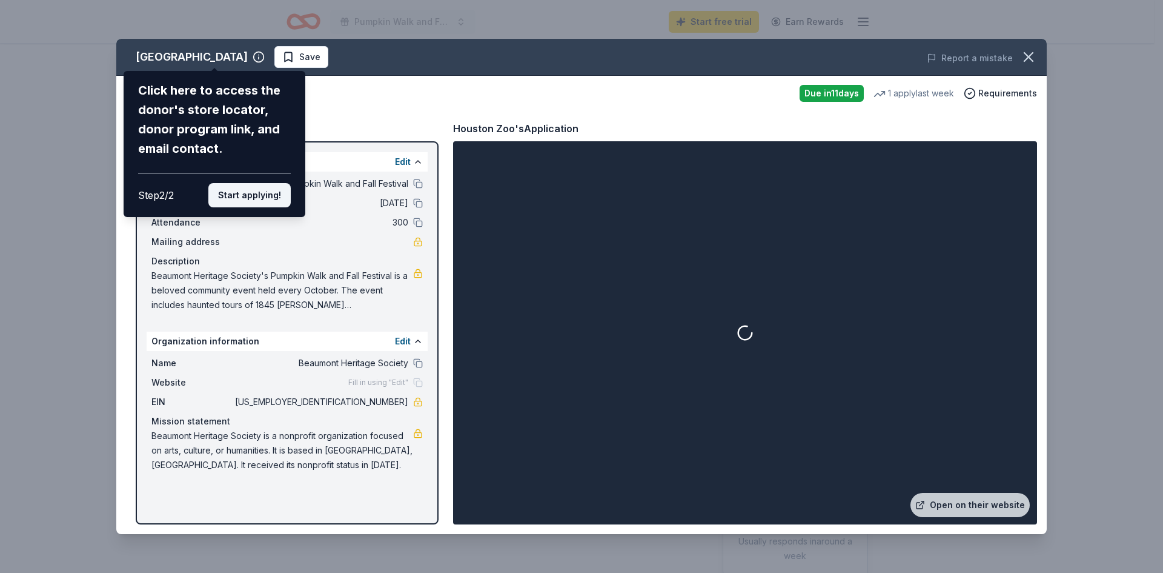
click at [227, 193] on button "Start applying!" at bounding box center [249, 195] width 82 height 24
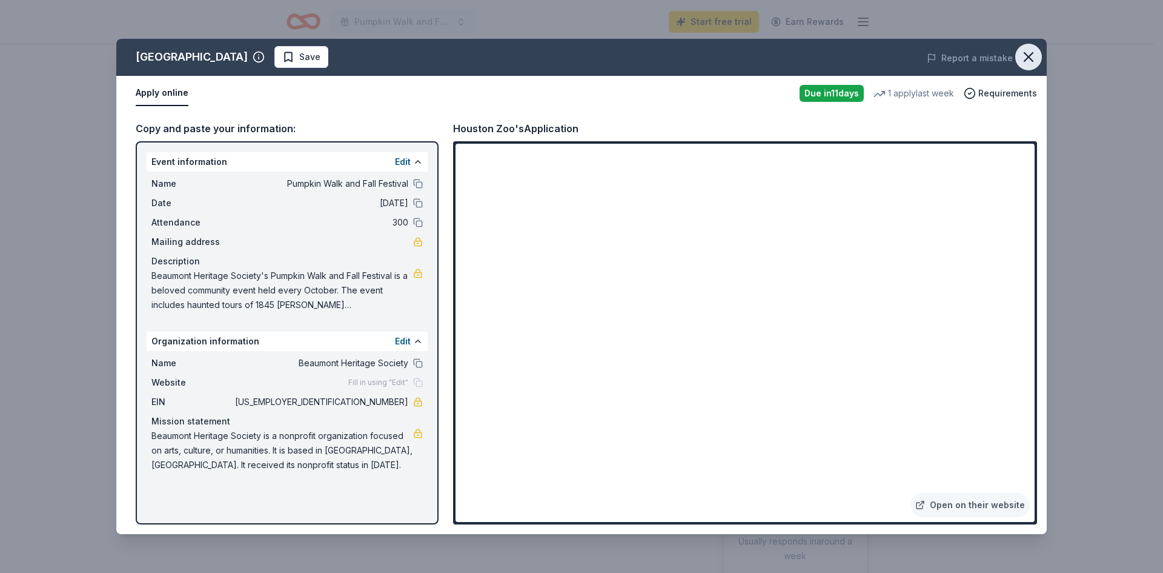
click at [1027, 61] on icon "button" at bounding box center [1028, 56] width 17 height 17
